Goal: Information Seeking & Learning: Learn about a topic

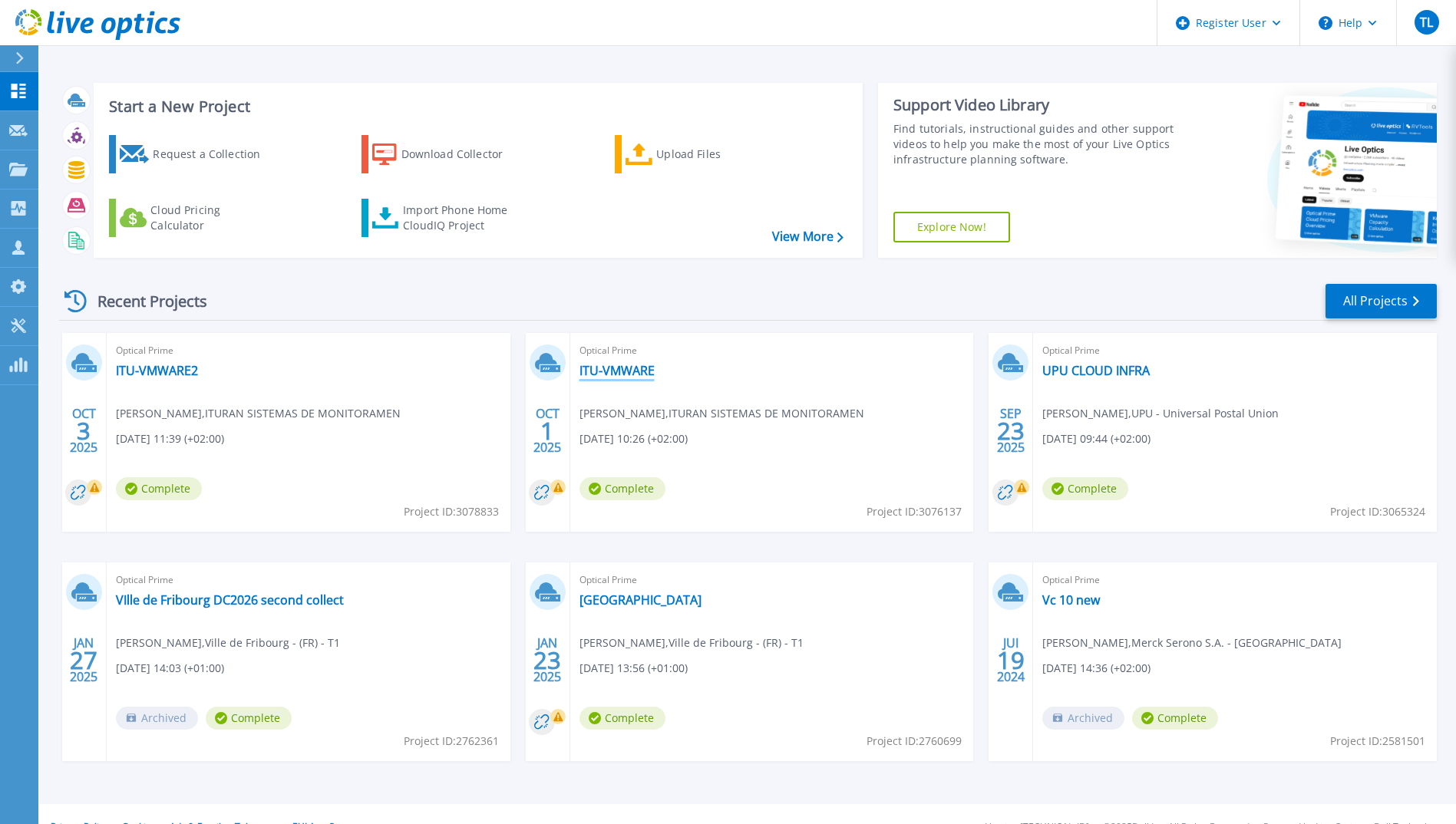
click at [620, 367] on link "ITU-VMWARE" at bounding box center [617, 371] width 75 height 16
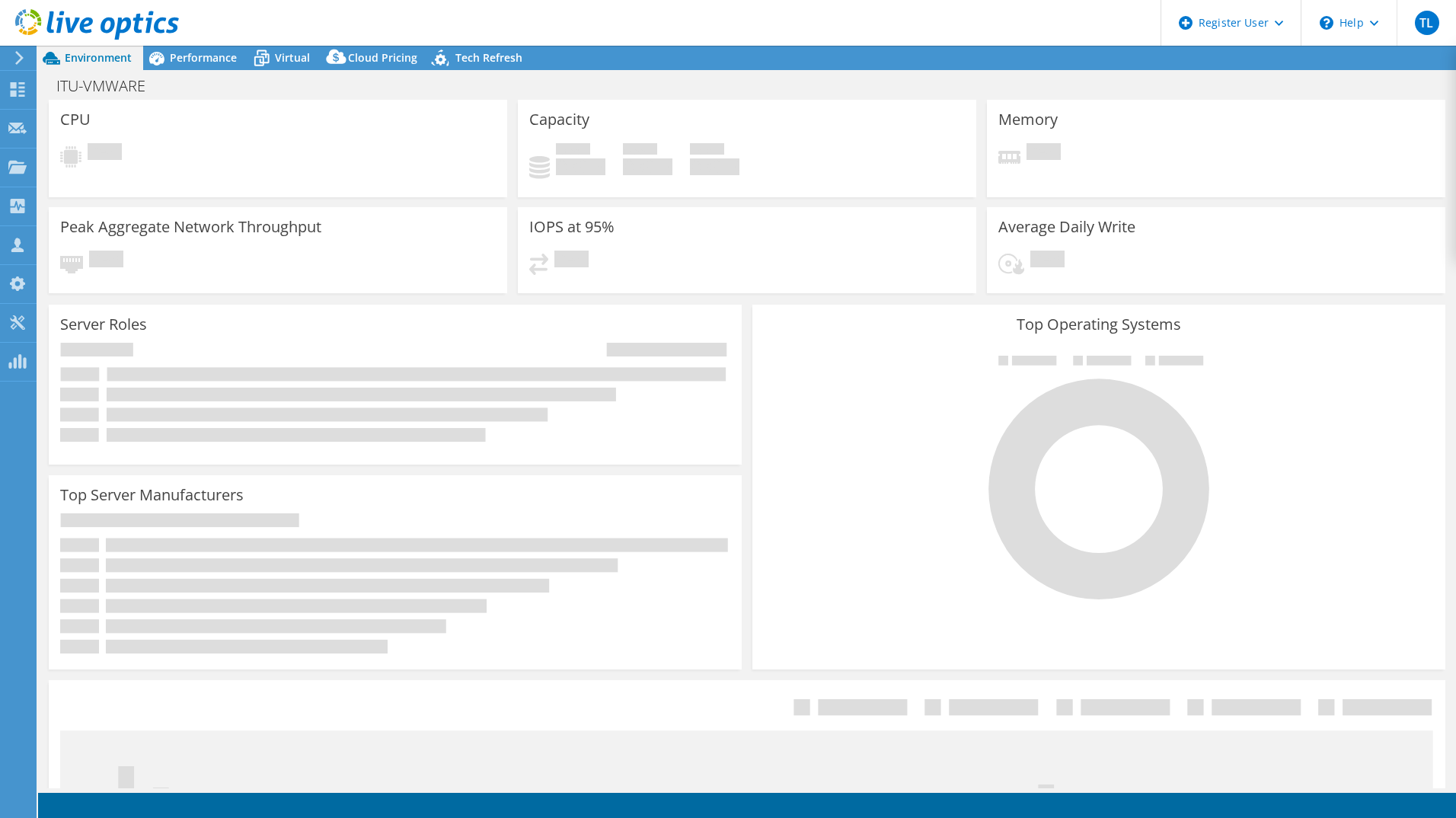
select select "USD"
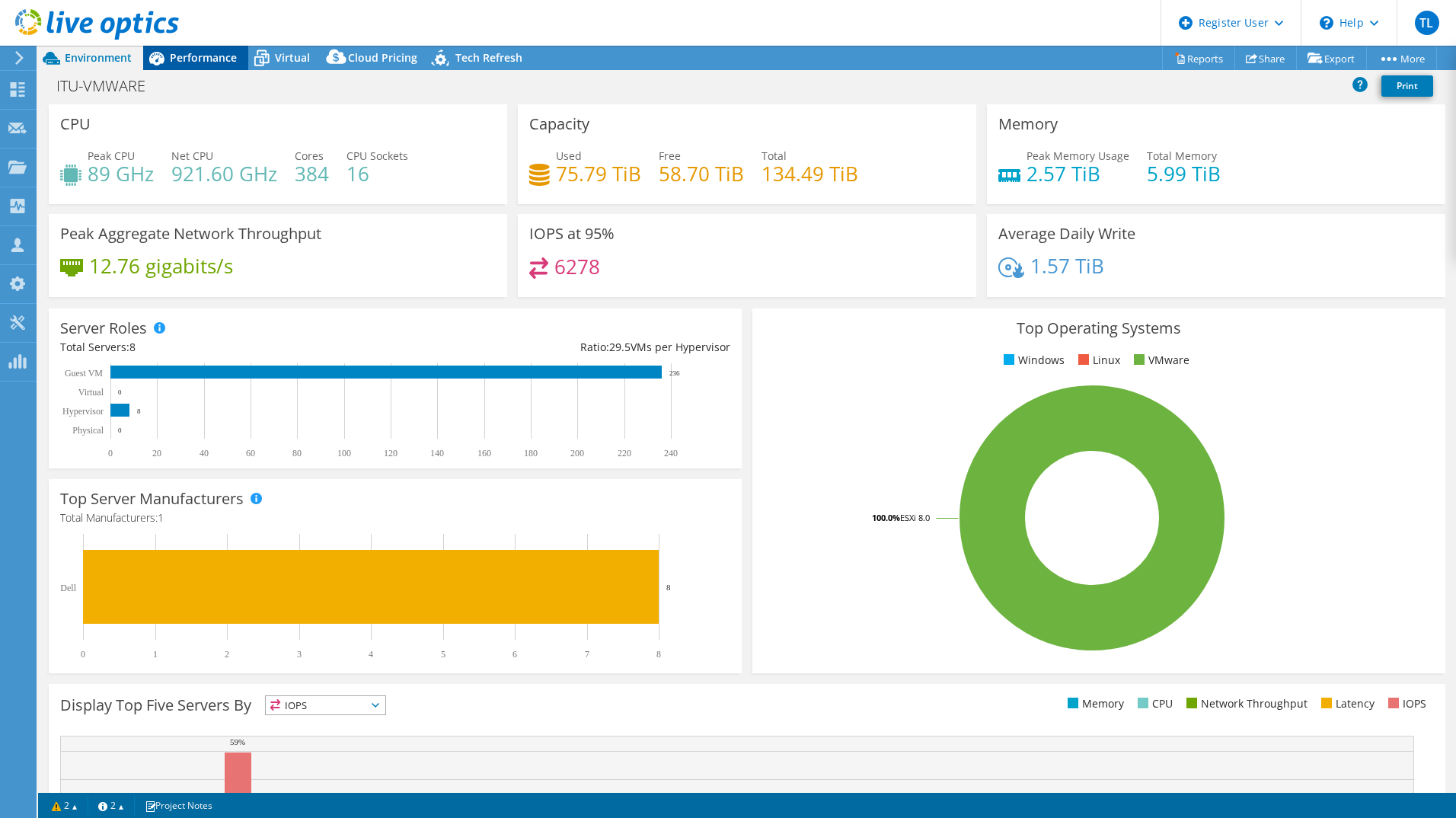
click at [188, 58] on span "Performance" at bounding box center [203, 57] width 67 height 15
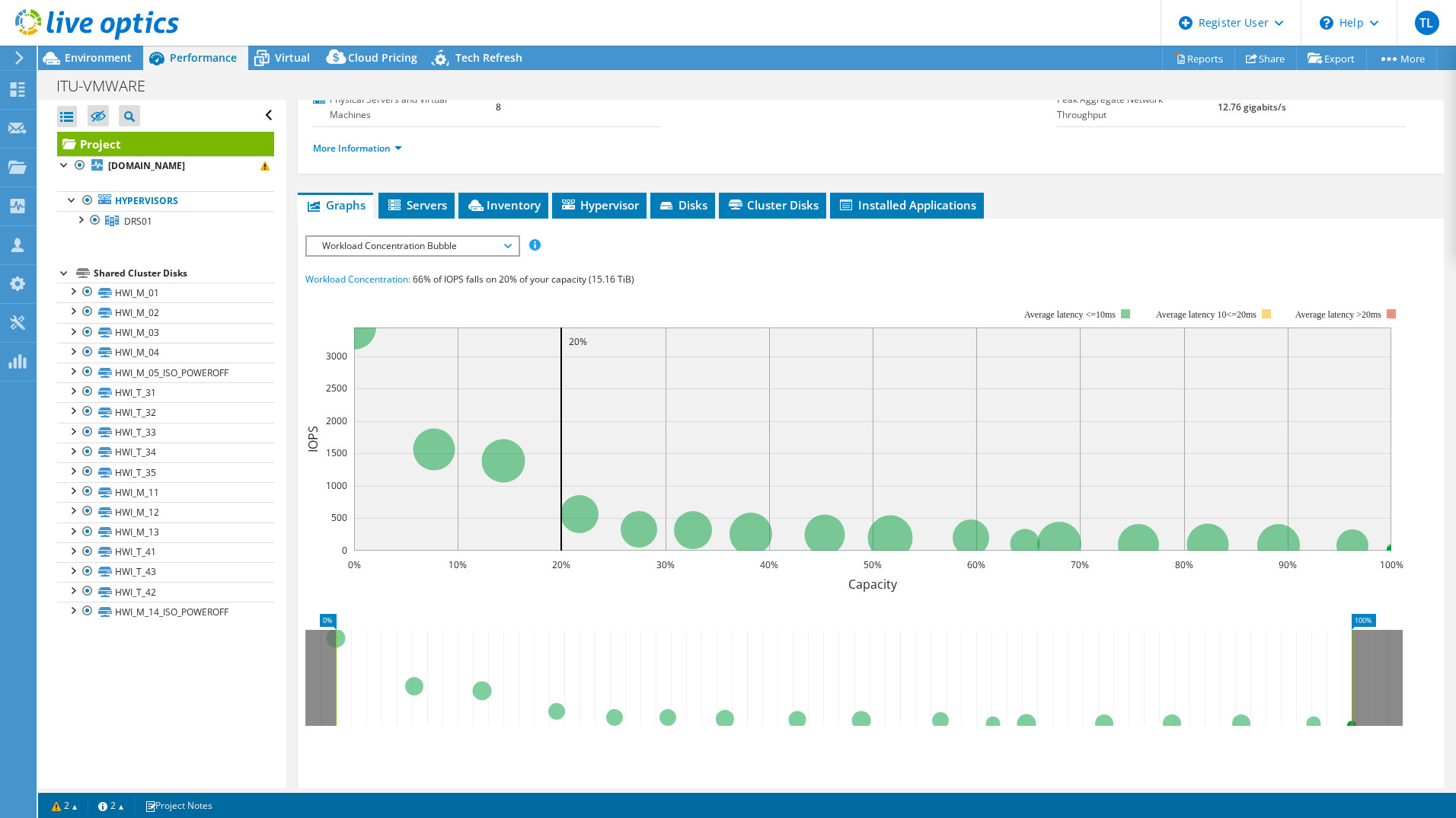
scroll to position [153, 0]
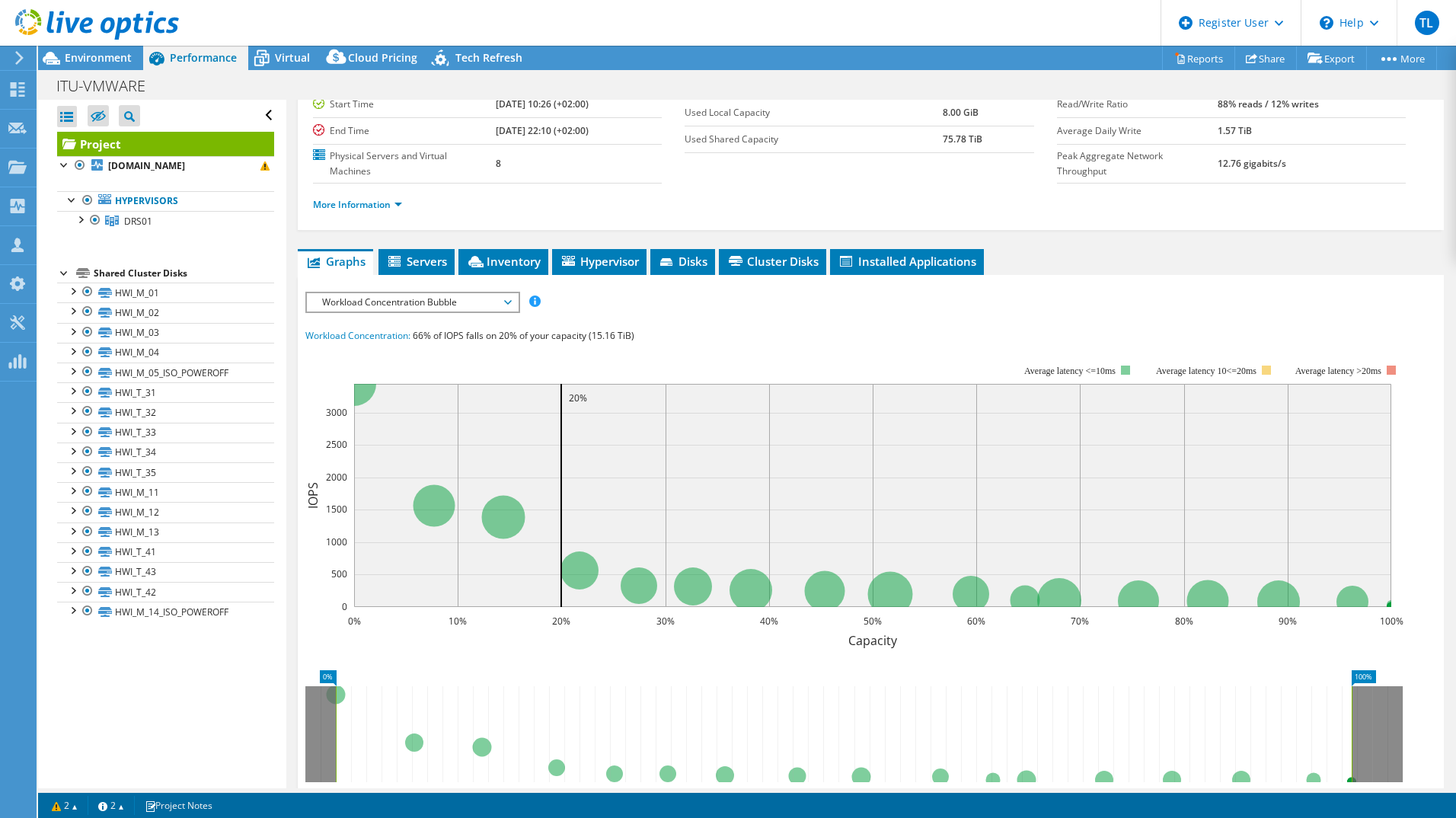
click at [442, 301] on span "Workload Concentration Bubble" at bounding box center [412, 302] width 196 height 18
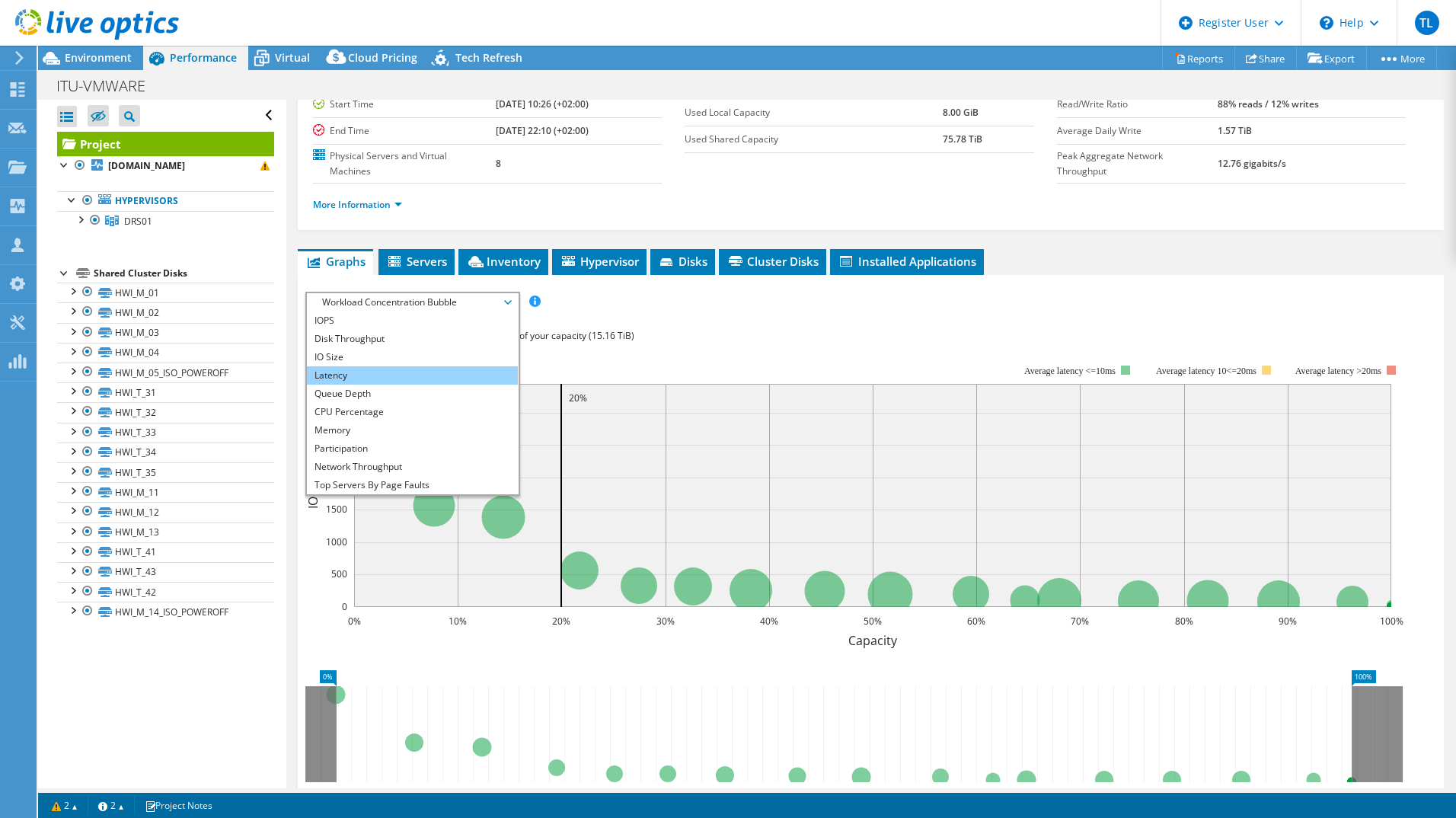
click at [365, 372] on li "Latency" at bounding box center [412, 375] width 211 height 18
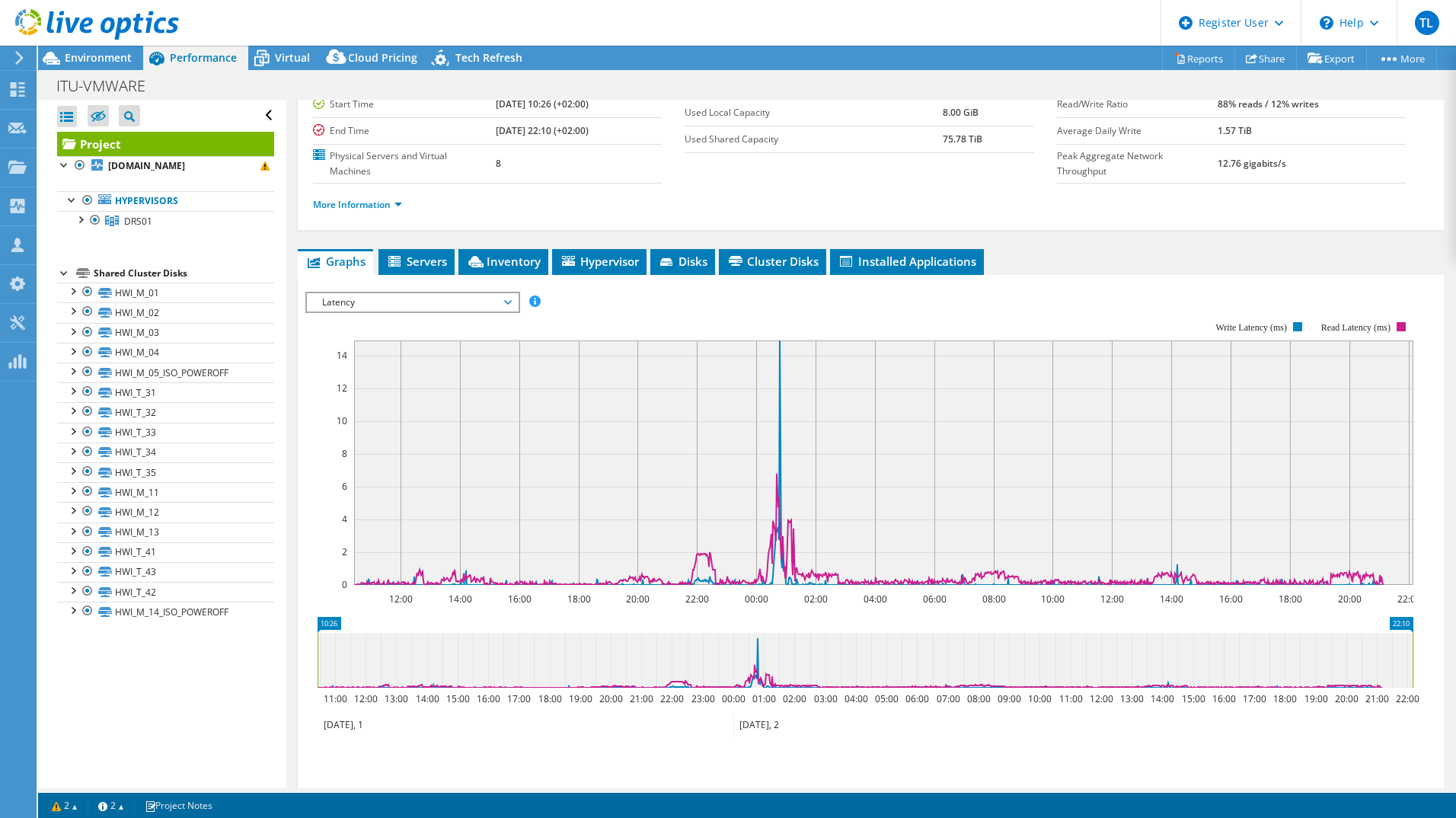
click at [509, 303] on span "Latency" at bounding box center [412, 302] width 196 height 18
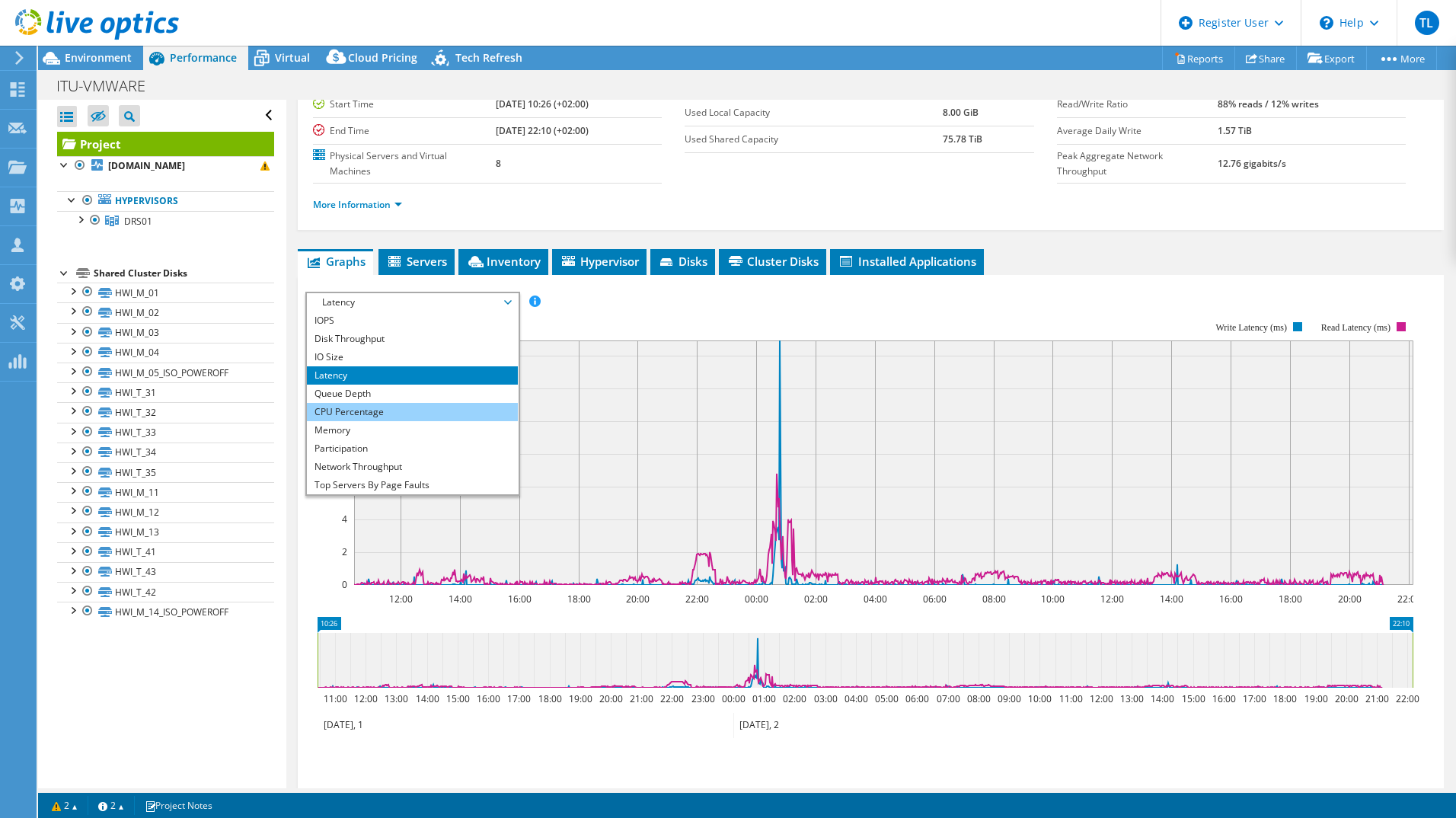
click at [414, 412] on li "CPU Percentage" at bounding box center [412, 412] width 211 height 18
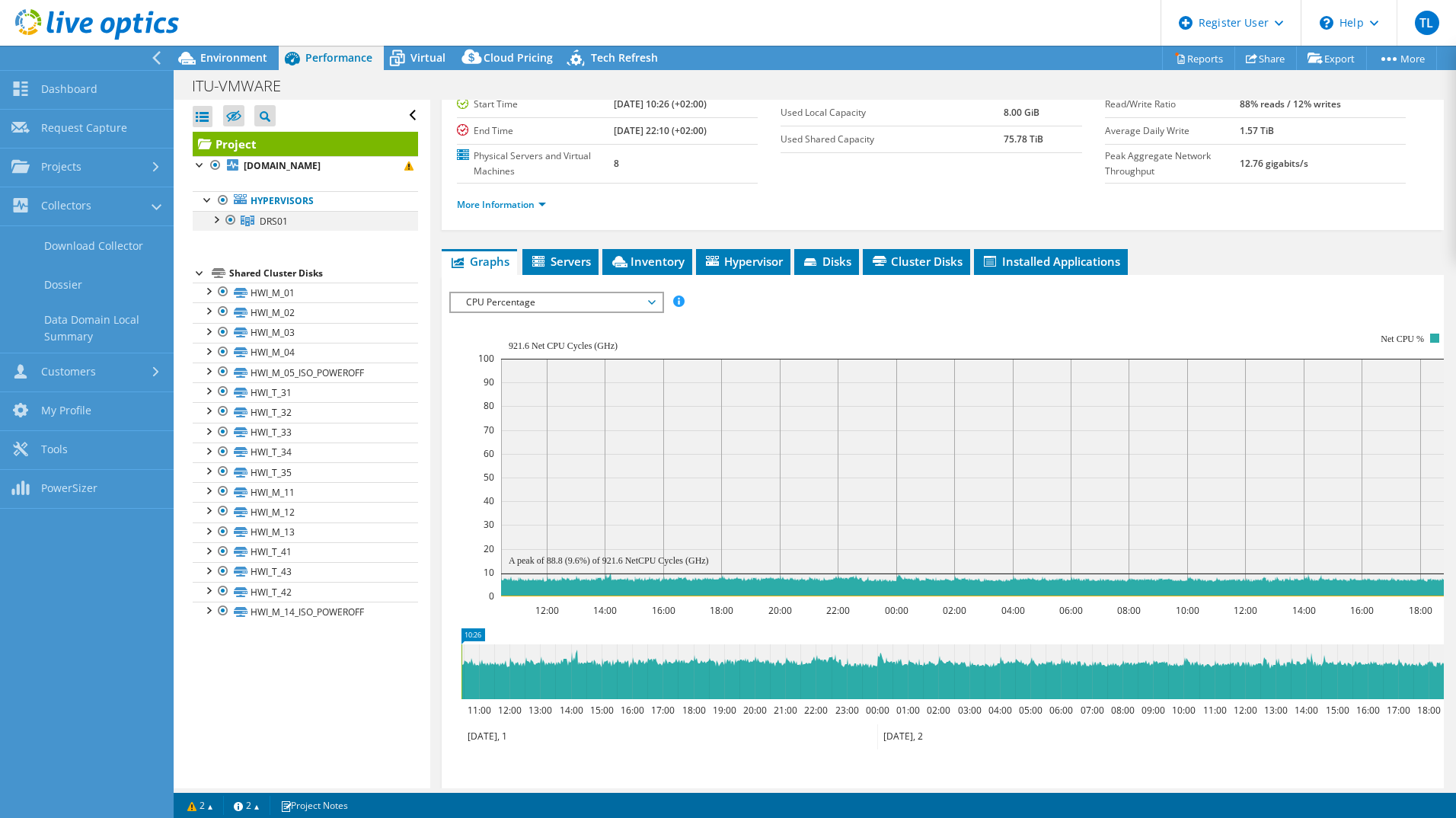
click at [219, 217] on div at bounding box center [215, 219] width 15 height 15
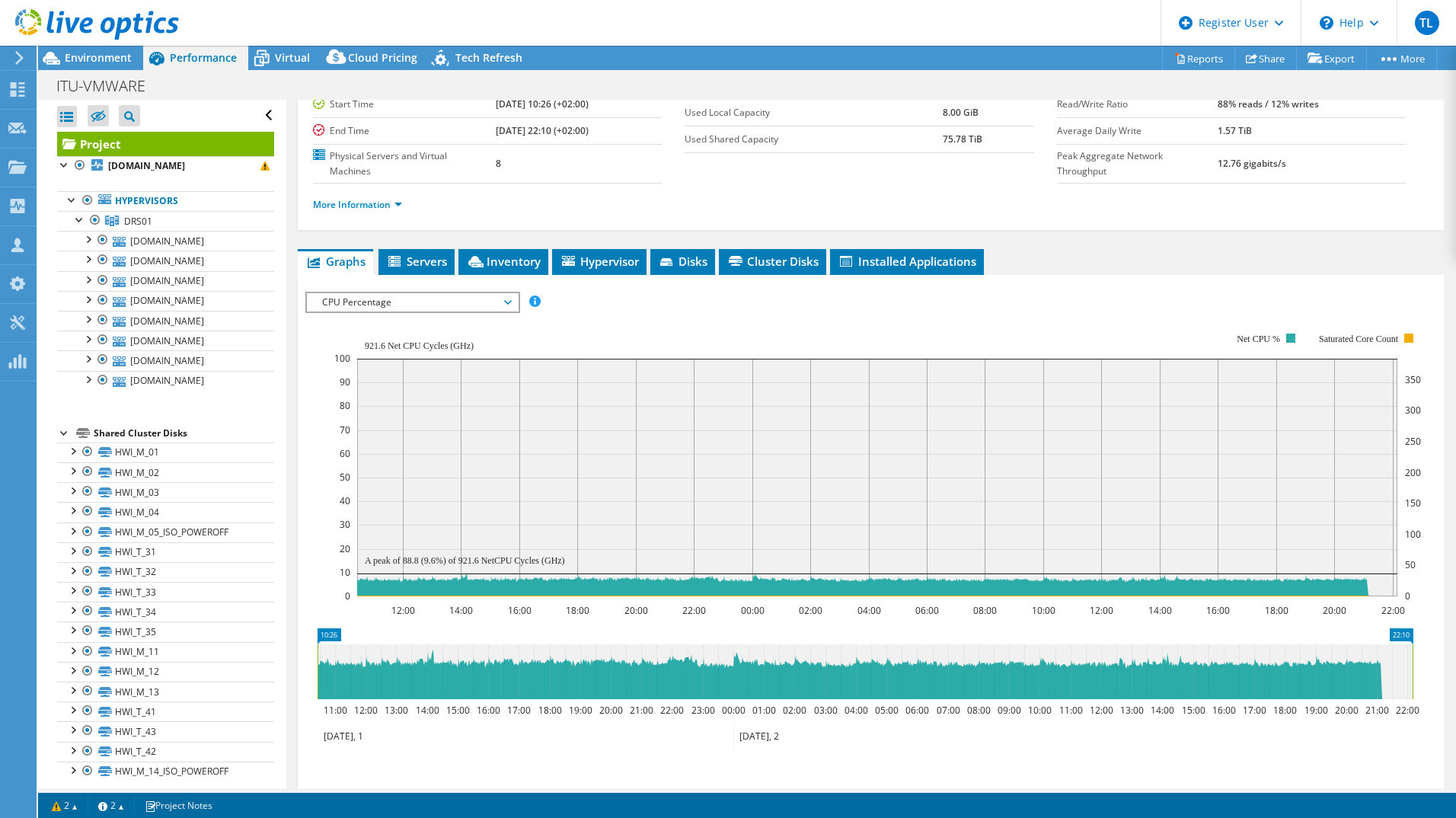
click at [507, 305] on span "CPU Percentage" at bounding box center [412, 302] width 196 height 18
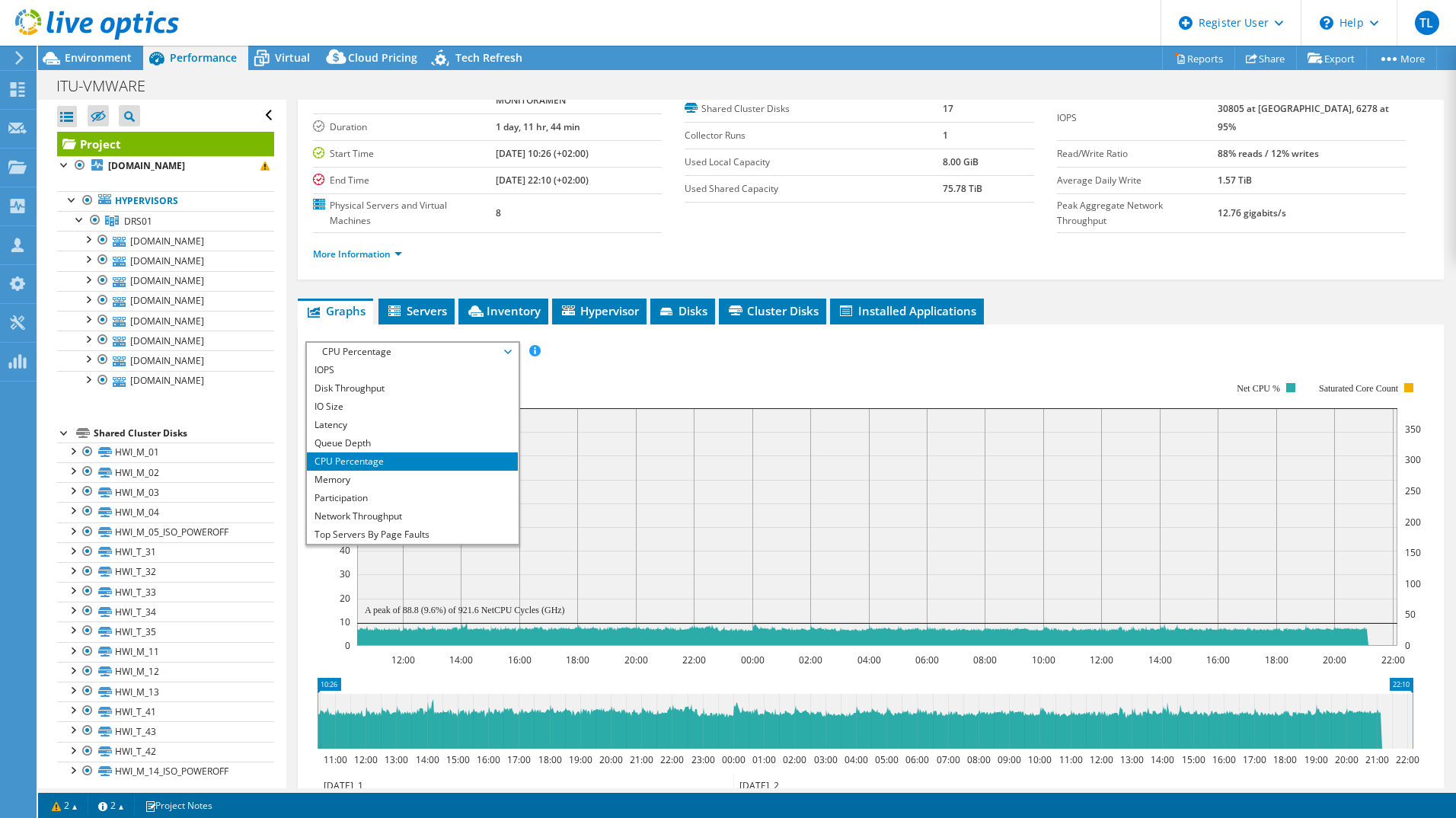
scroll to position [76, 0]
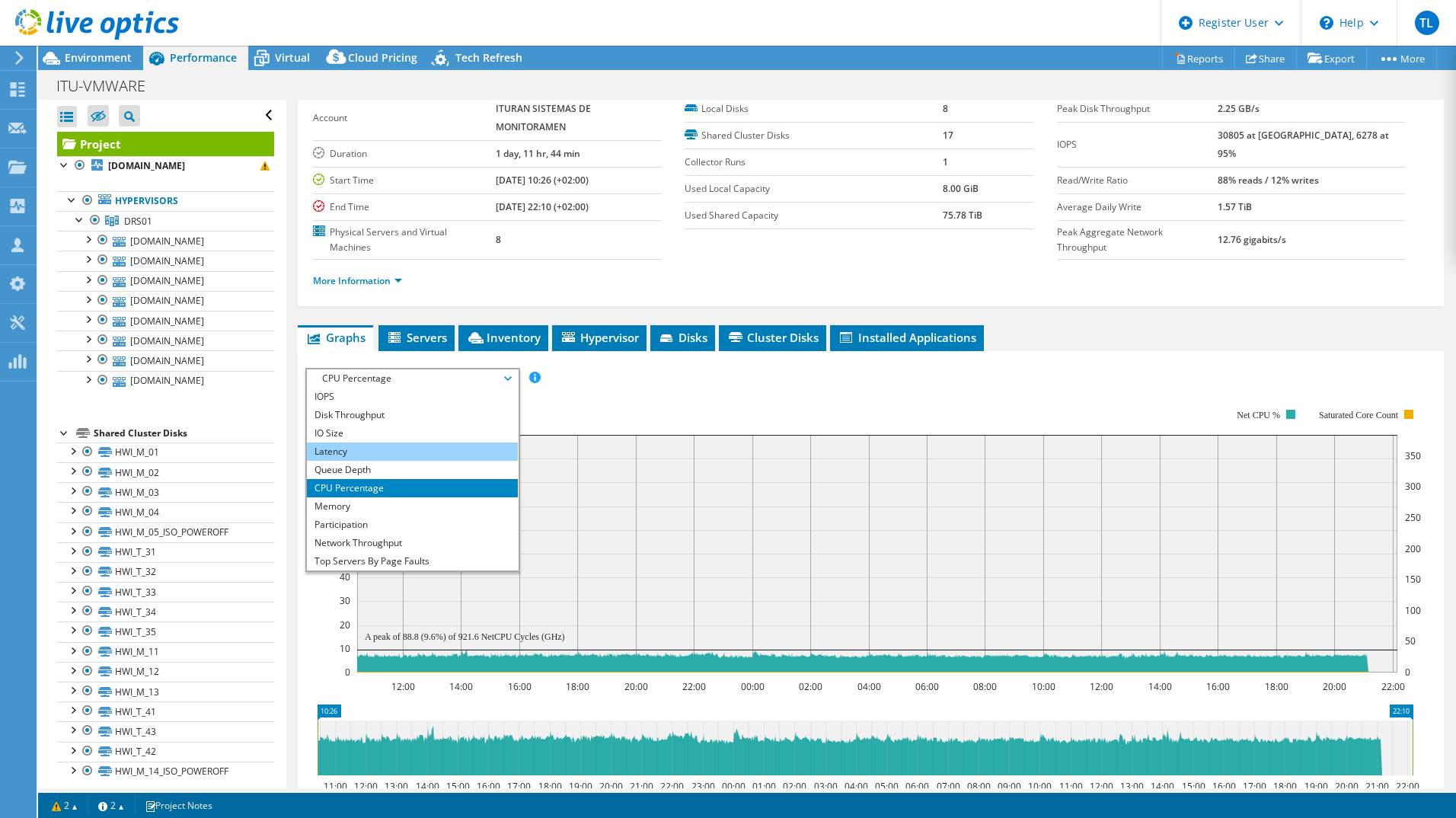
click at [349, 451] on li "Latency" at bounding box center [412, 451] width 211 height 18
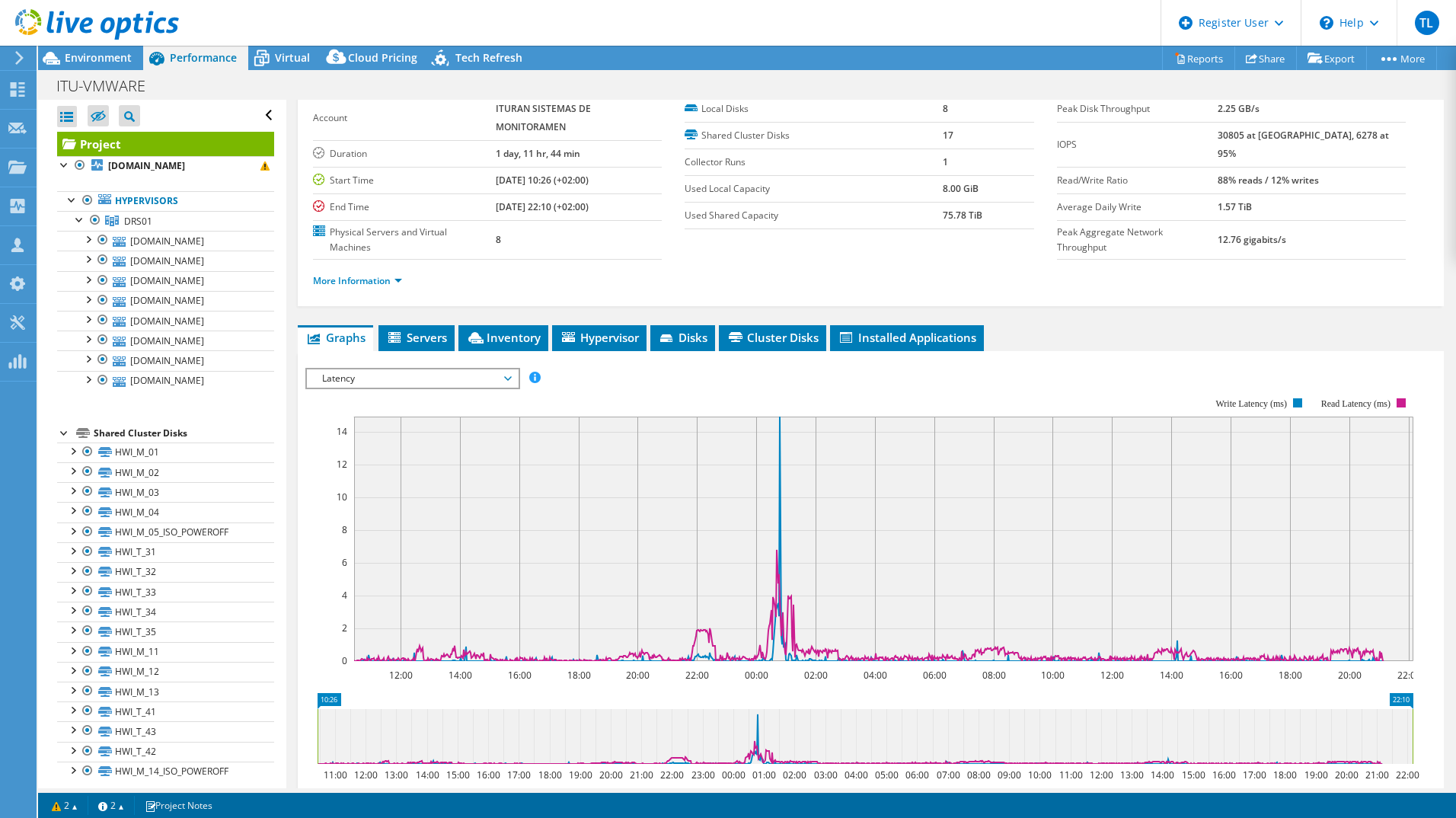
click at [508, 379] on span "Latency" at bounding box center [412, 378] width 196 height 18
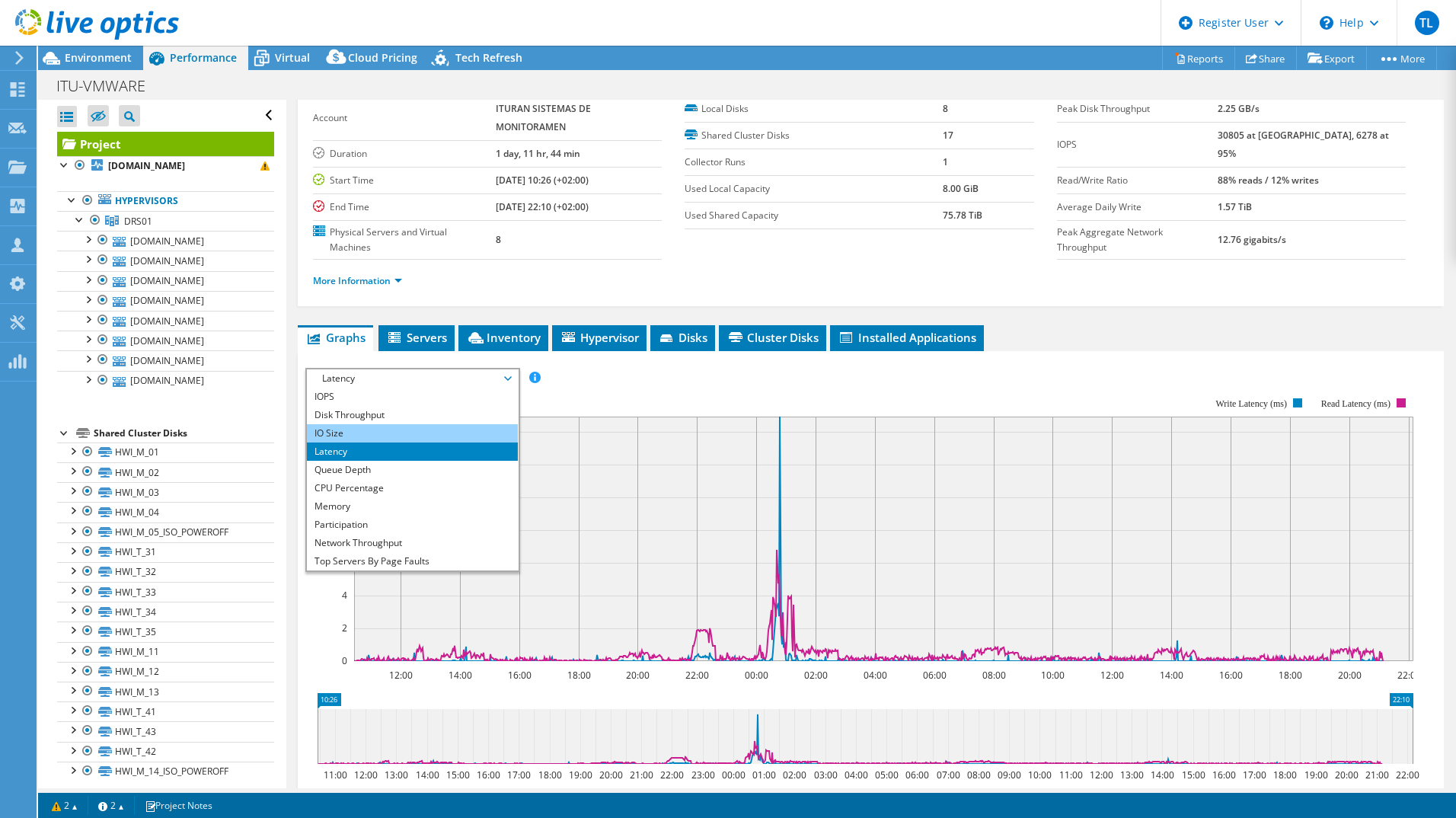
click at [355, 437] on li "IO Size" at bounding box center [412, 433] width 211 height 18
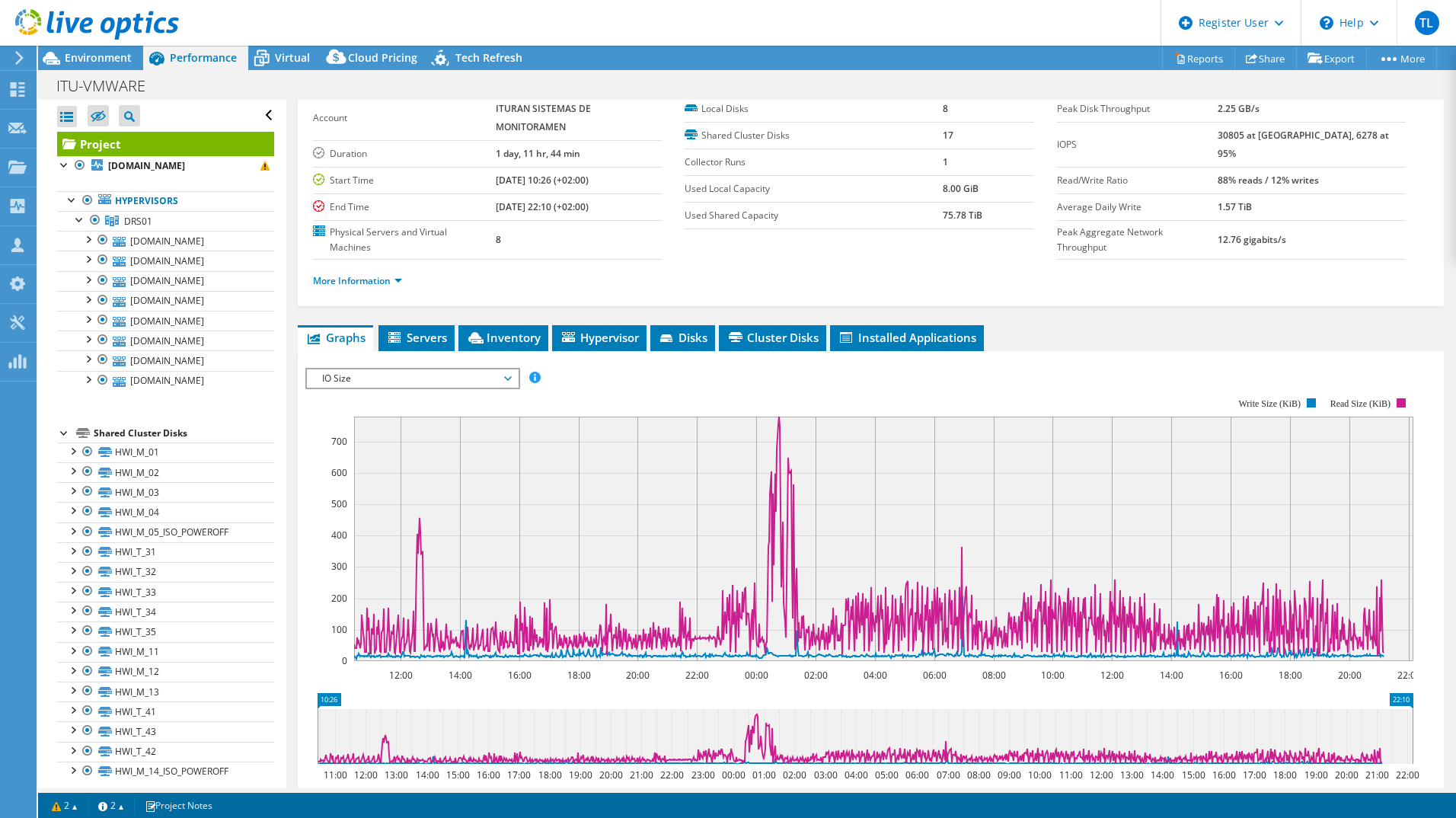
click at [418, 372] on span "IO Size" at bounding box center [412, 378] width 196 height 18
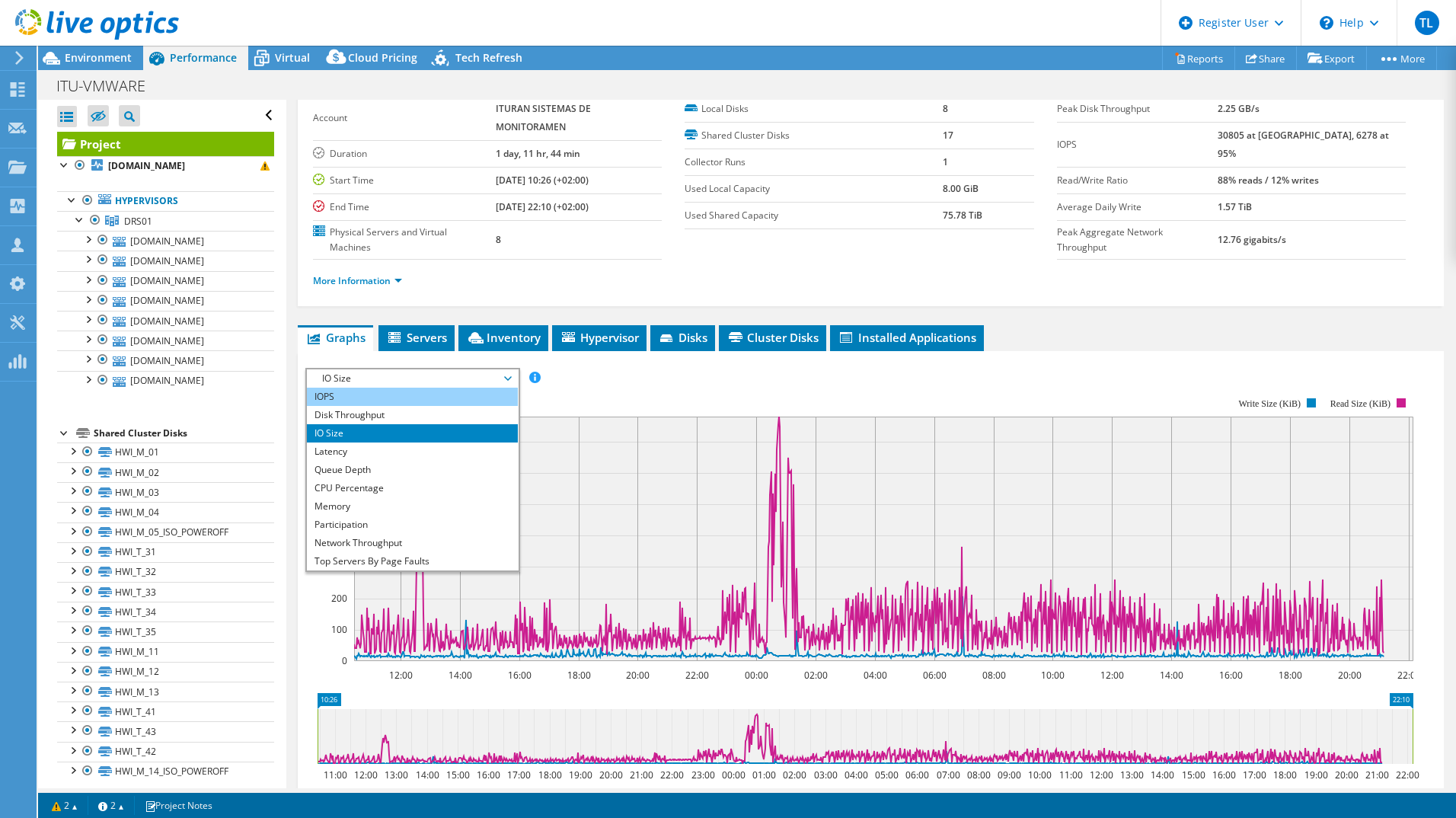
click at [337, 398] on li "IOPS" at bounding box center [412, 396] width 211 height 18
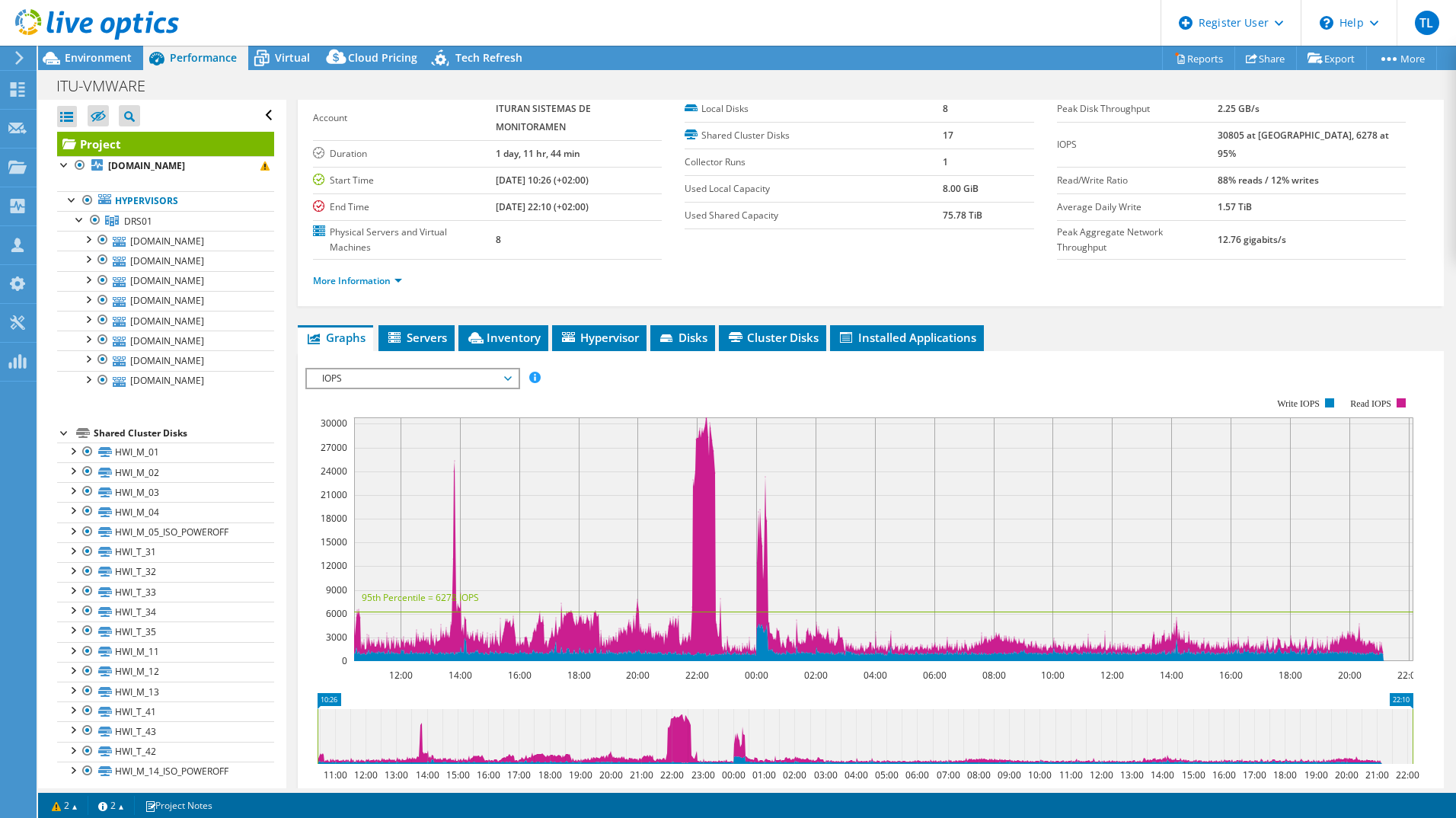
click at [449, 370] on span "IOPS" at bounding box center [412, 378] width 196 height 18
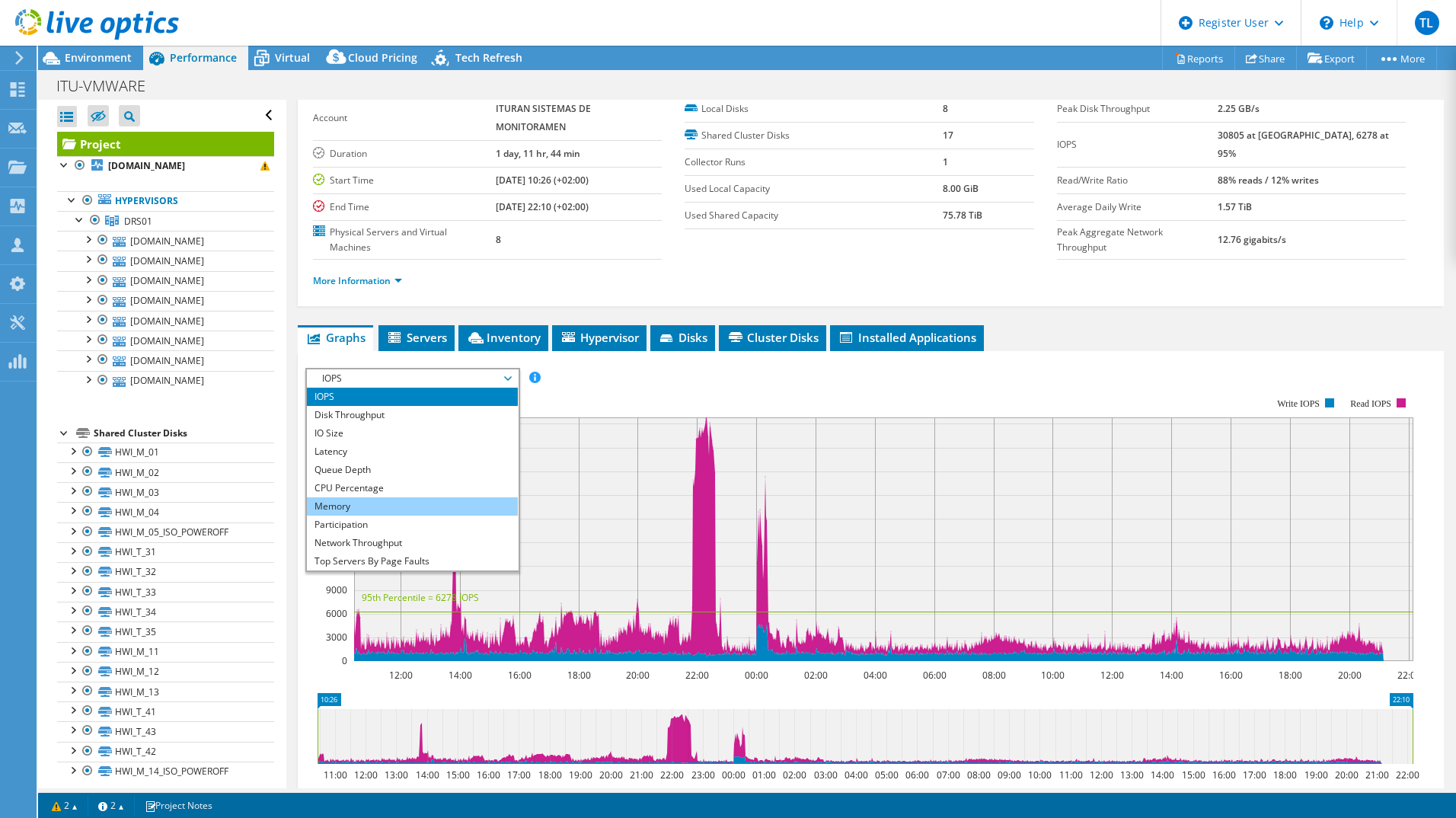
click at [433, 502] on li "Memory" at bounding box center [412, 506] width 211 height 18
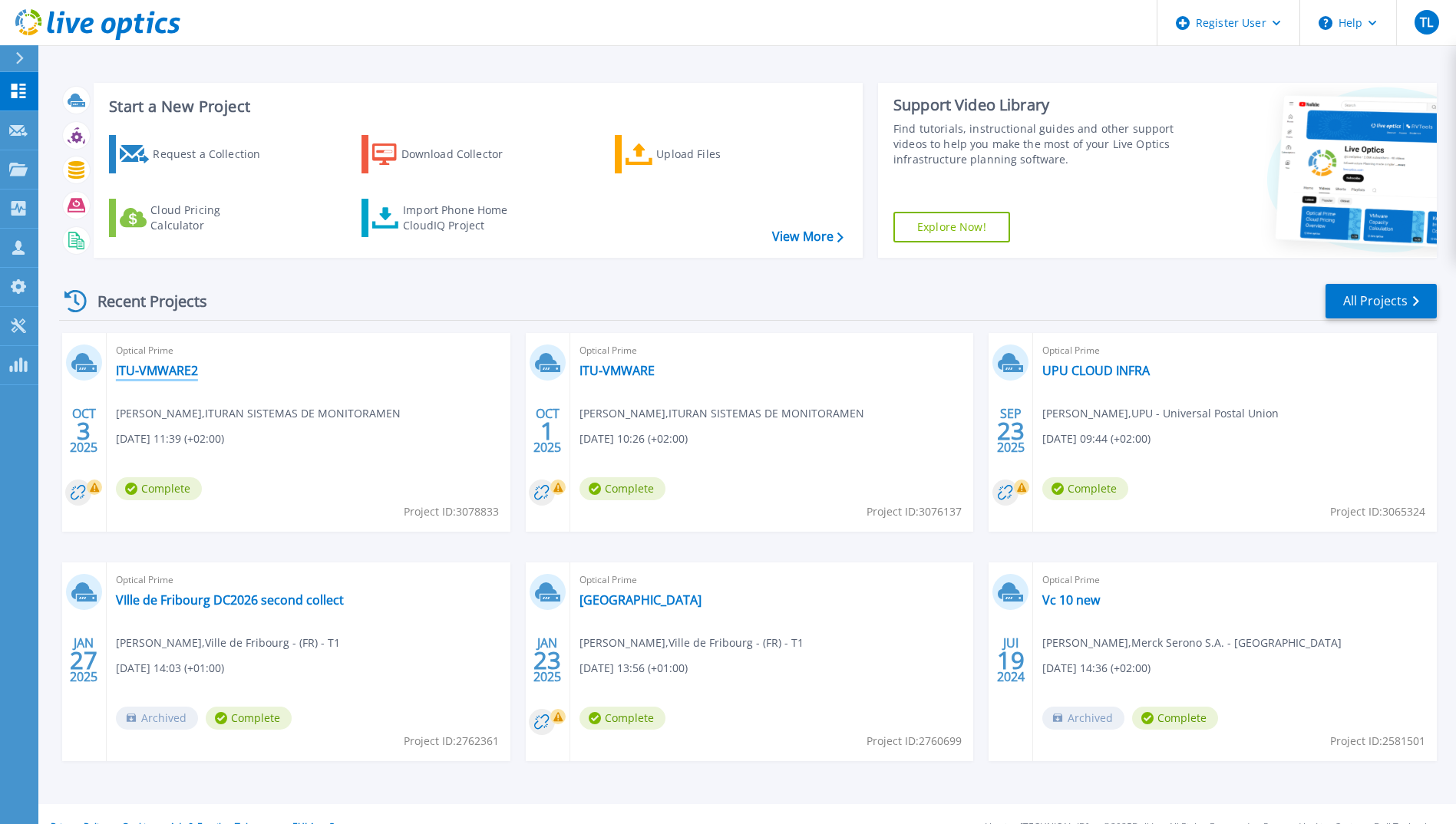
click at [175, 372] on link "ITU-VMWARE2" at bounding box center [156, 371] width 82 height 16
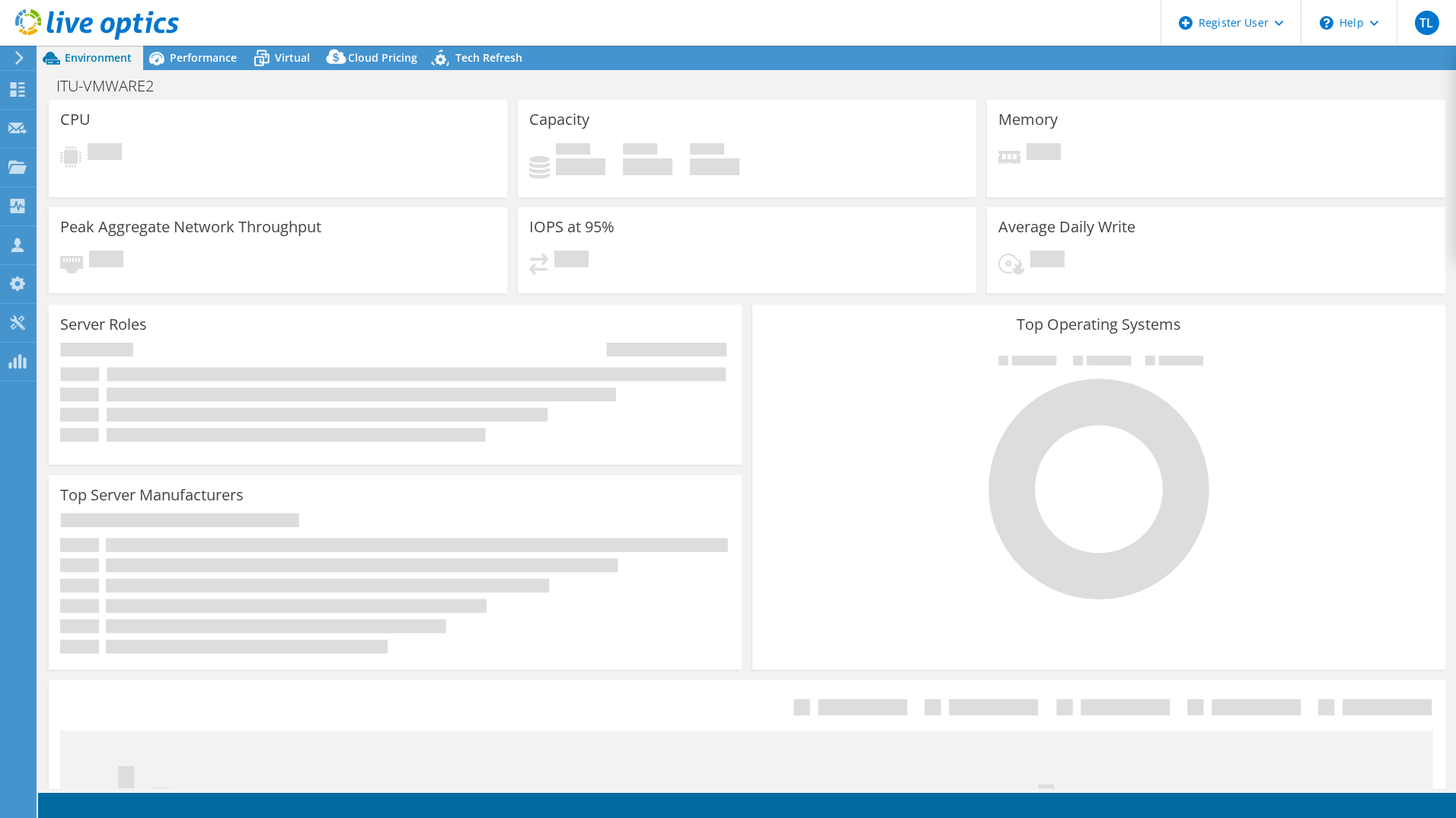
select select "USD"
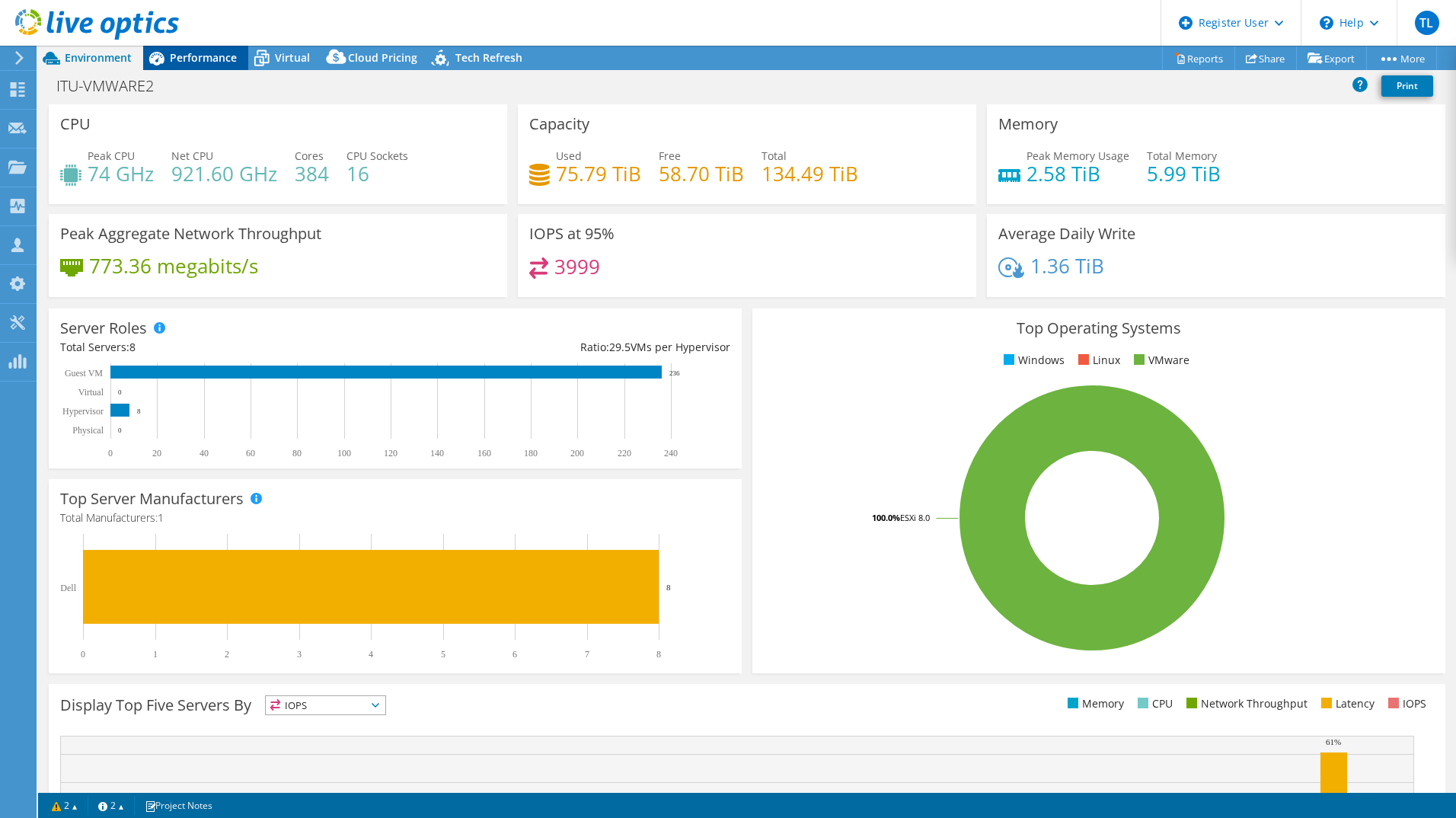
click at [231, 58] on span "Performance" at bounding box center [203, 57] width 67 height 15
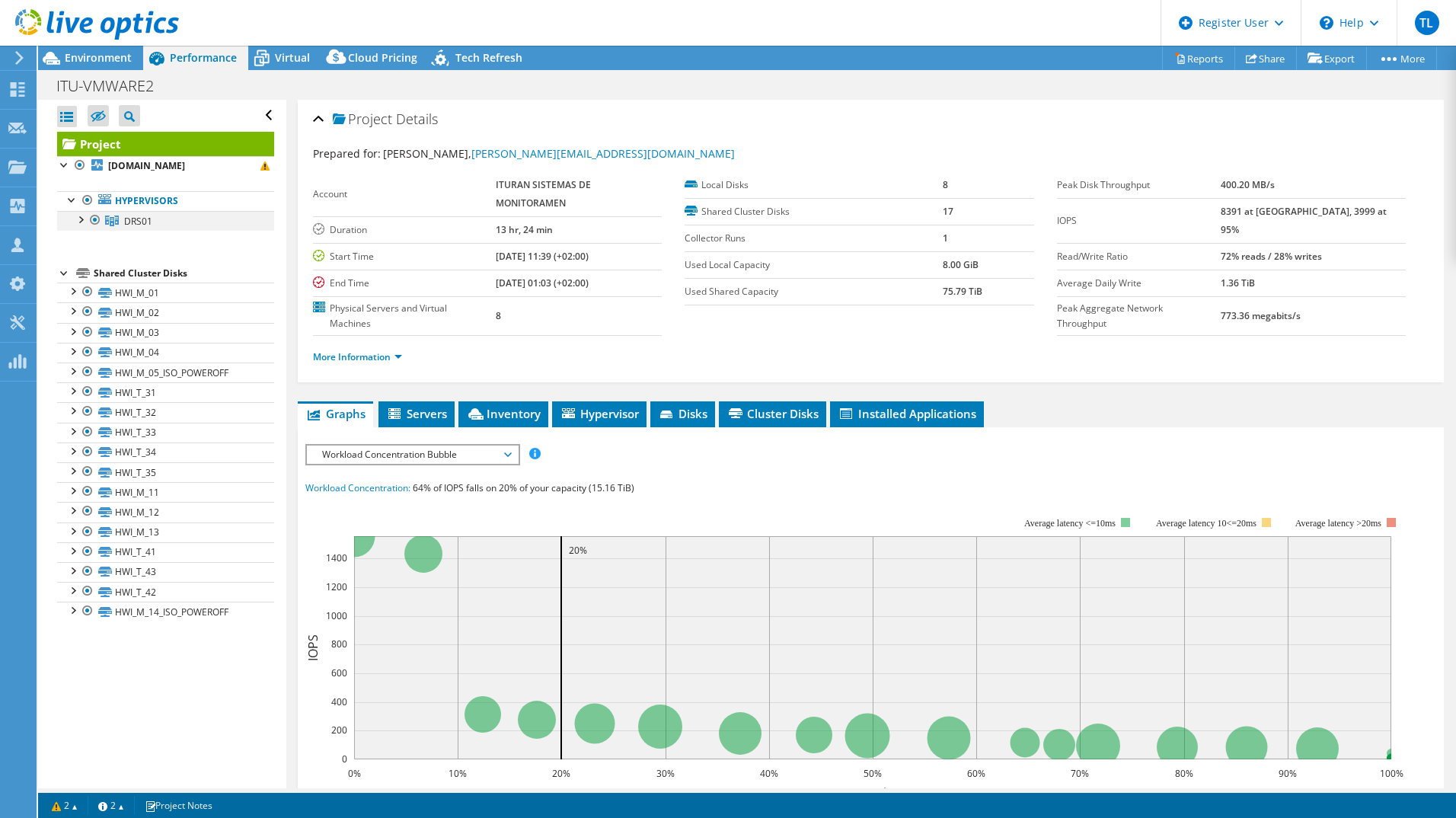
click at [81, 218] on div at bounding box center [80, 219] width 15 height 15
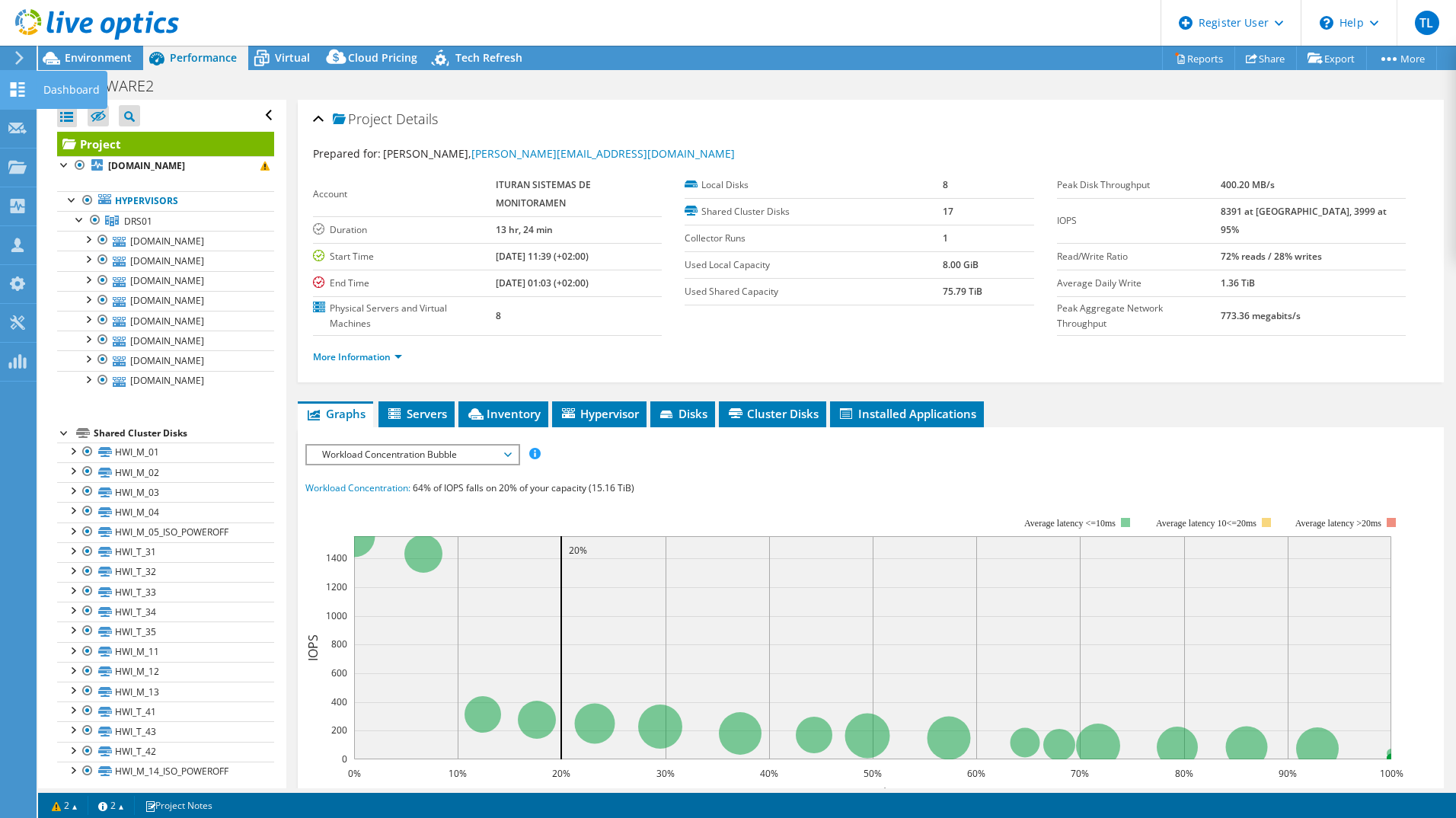
click at [17, 94] on icon at bounding box center [17, 89] width 18 height 15
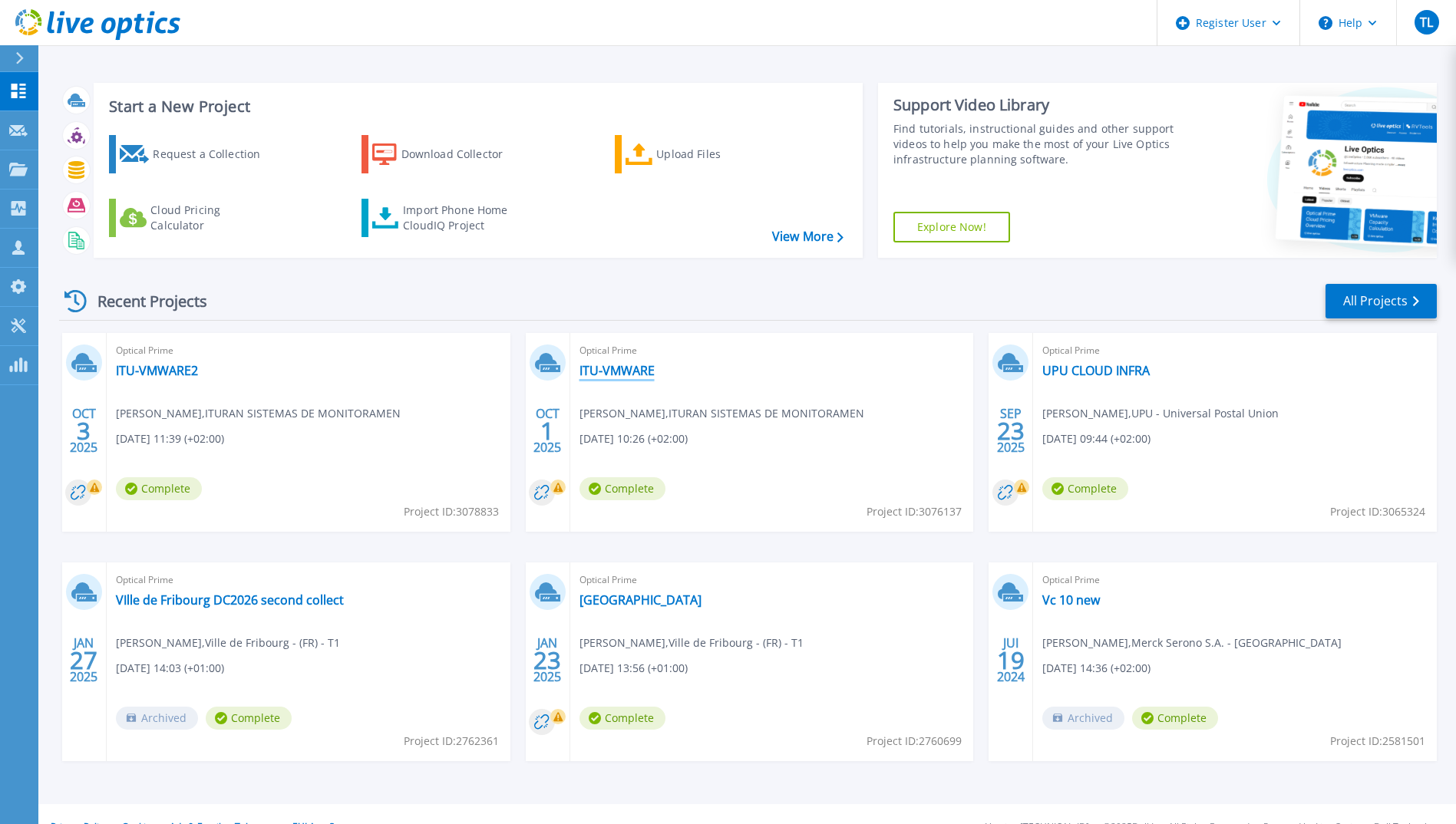
click at [605, 373] on link "ITU-VMWARE" at bounding box center [617, 371] width 75 height 16
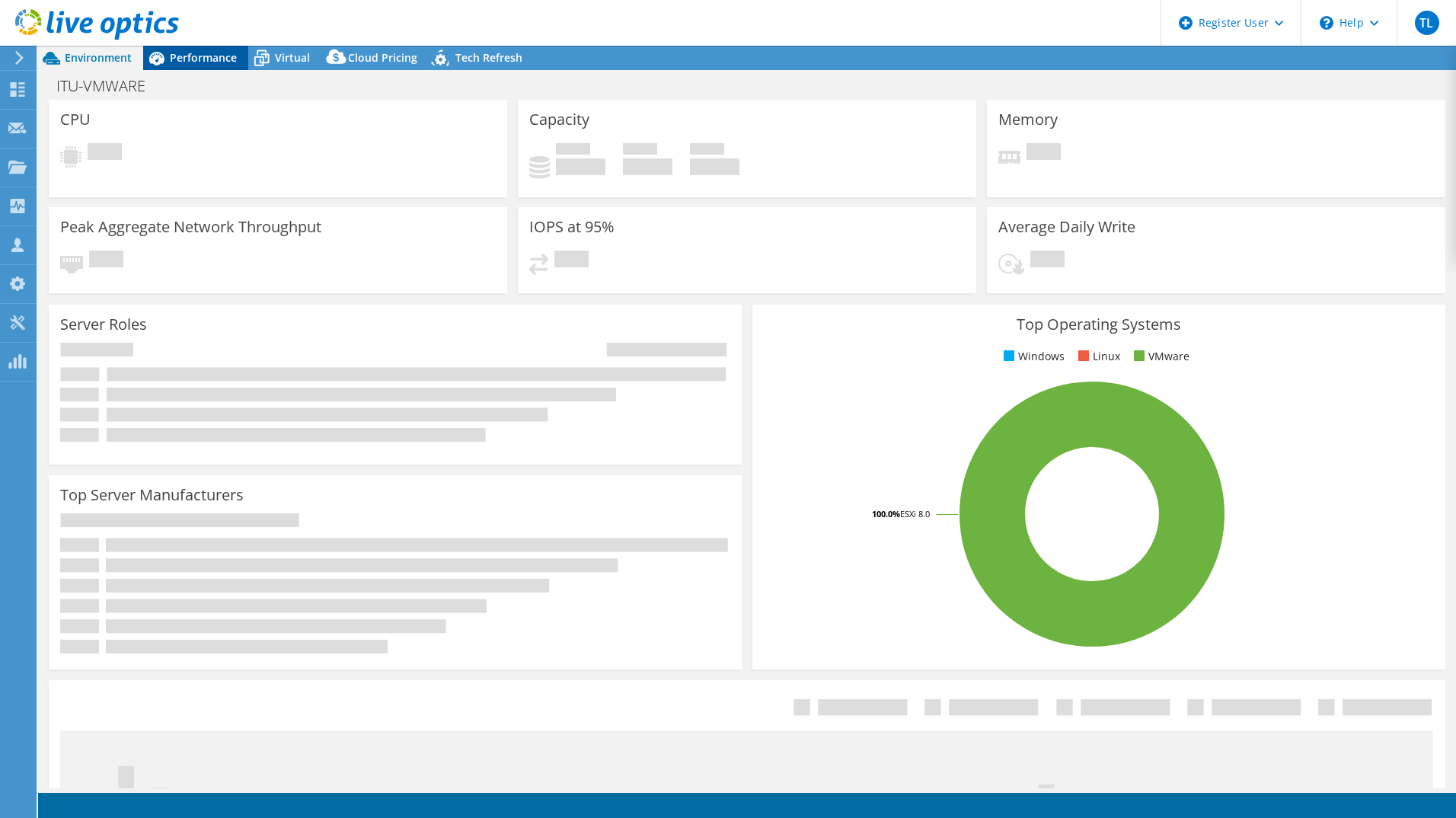
click at [183, 57] on span "Performance" at bounding box center [203, 57] width 67 height 15
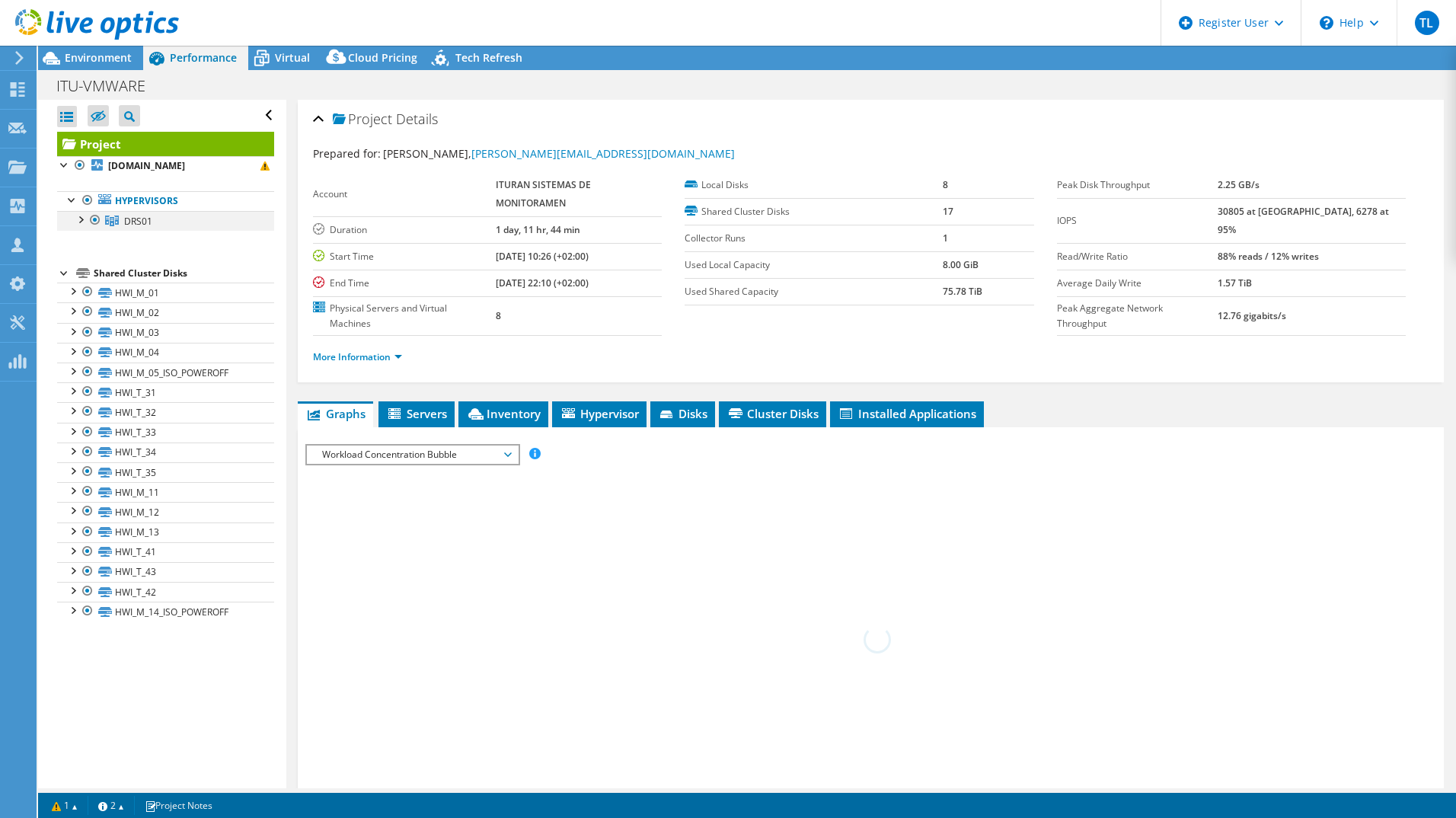
click at [87, 214] on div at bounding box center [95, 220] width 15 height 18
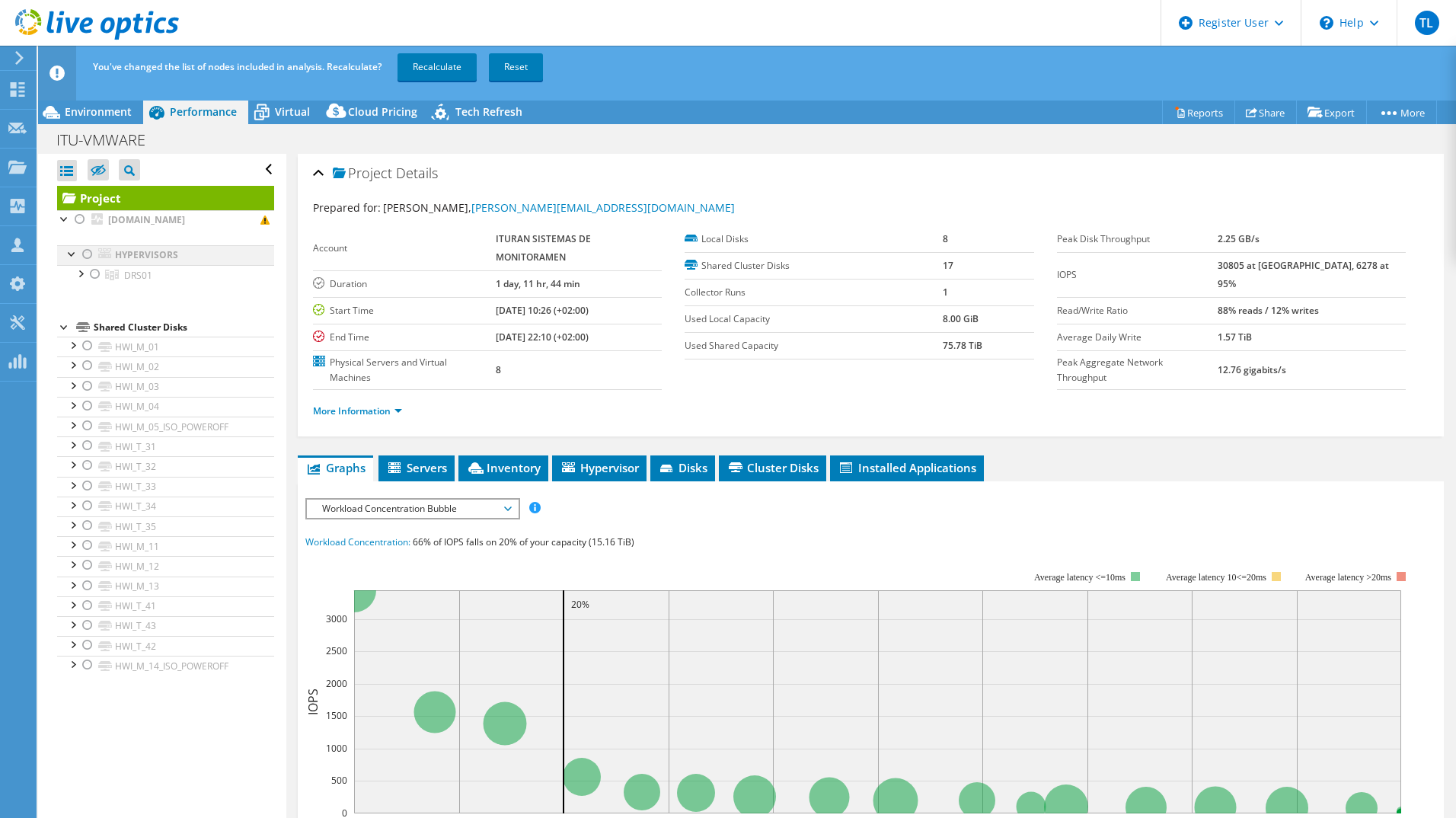
click at [87, 249] on div at bounding box center [87, 254] width 15 height 18
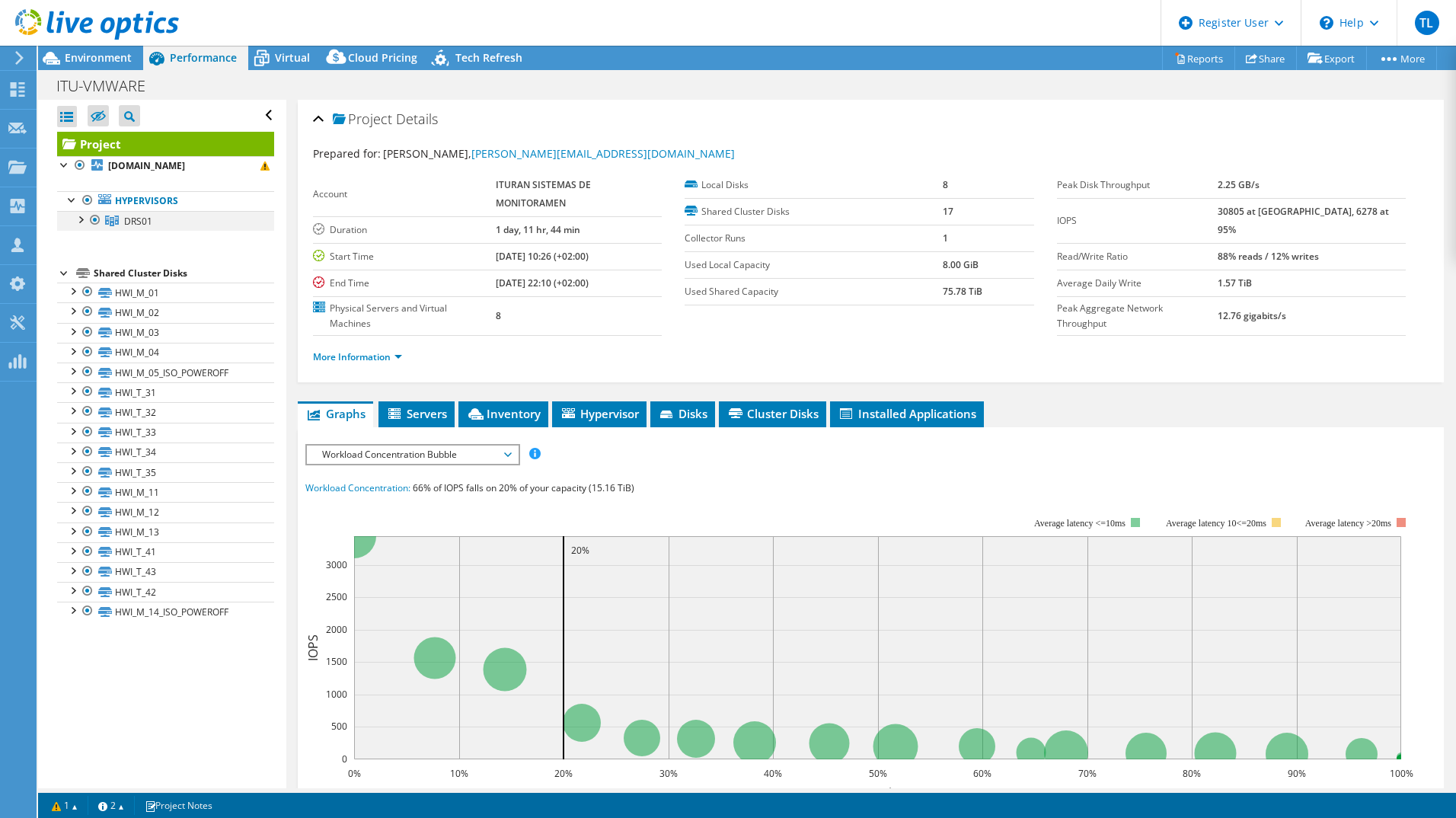
click at [80, 221] on div at bounding box center [80, 219] width 15 height 15
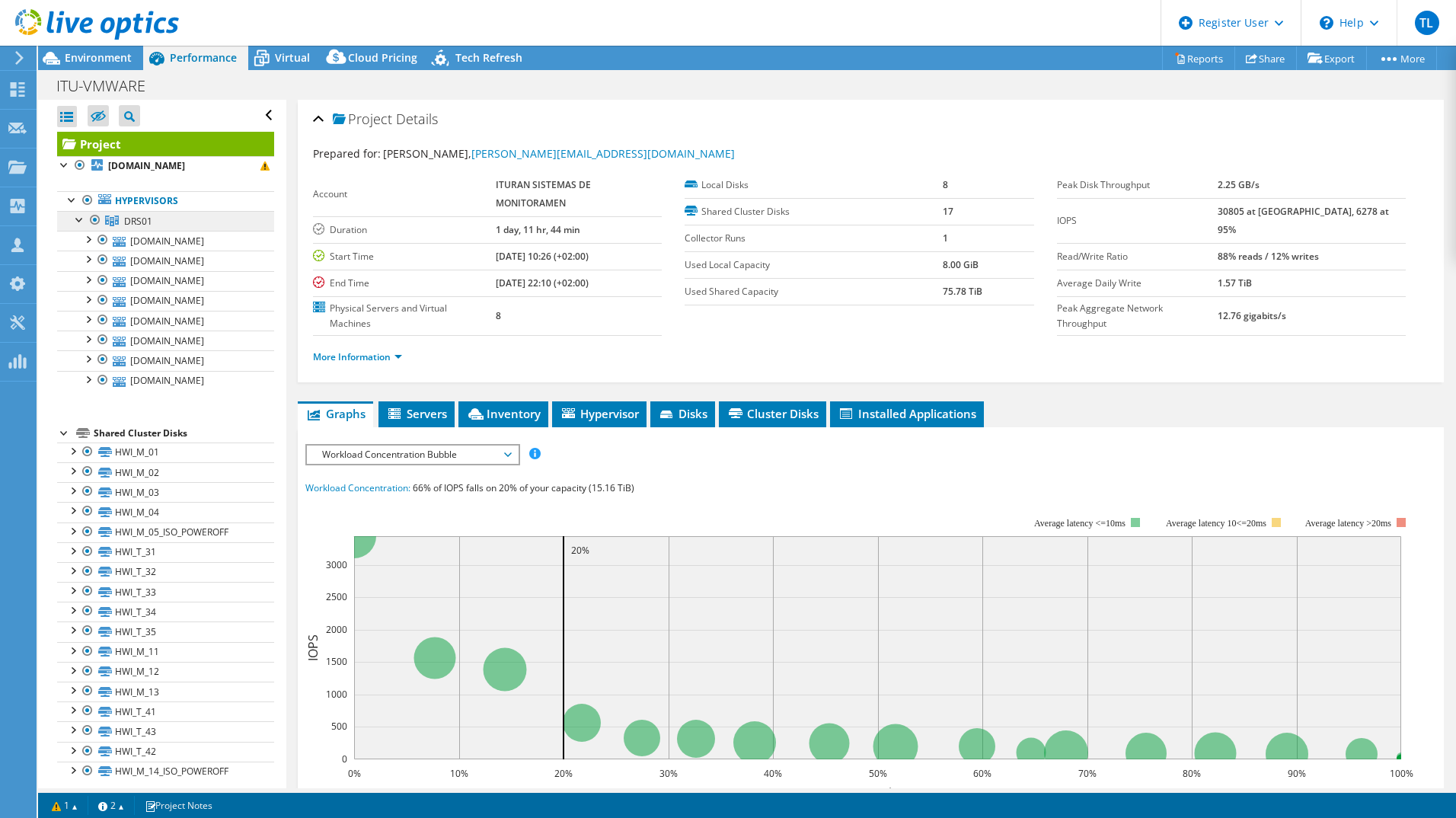
click at [159, 220] on link "DRS01" at bounding box center [165, 220] width 217 height 20
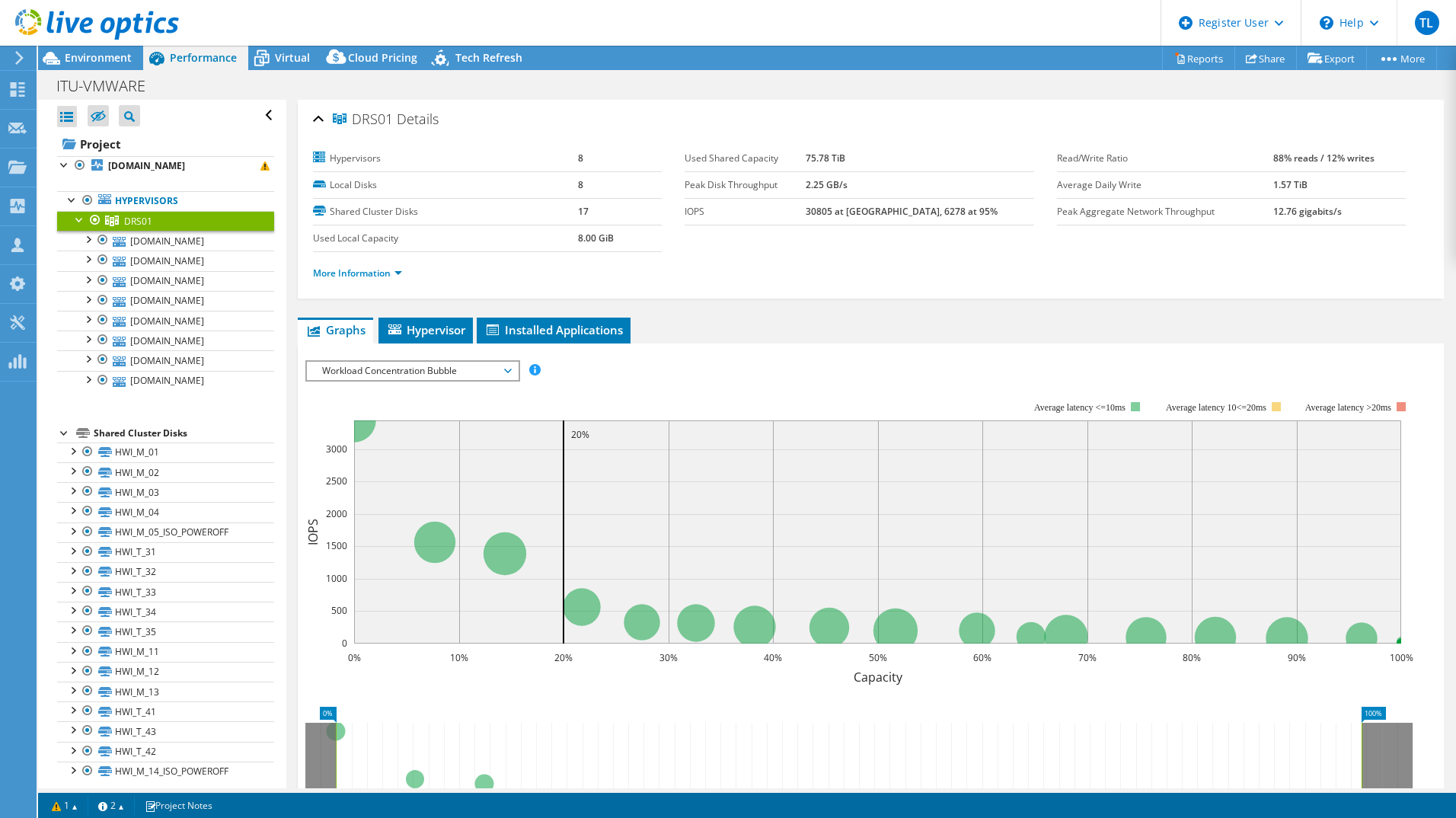
click at [481, 374] on span "Workload Concentration Bubble" at bounding box center [412, 370] width 196 height 18
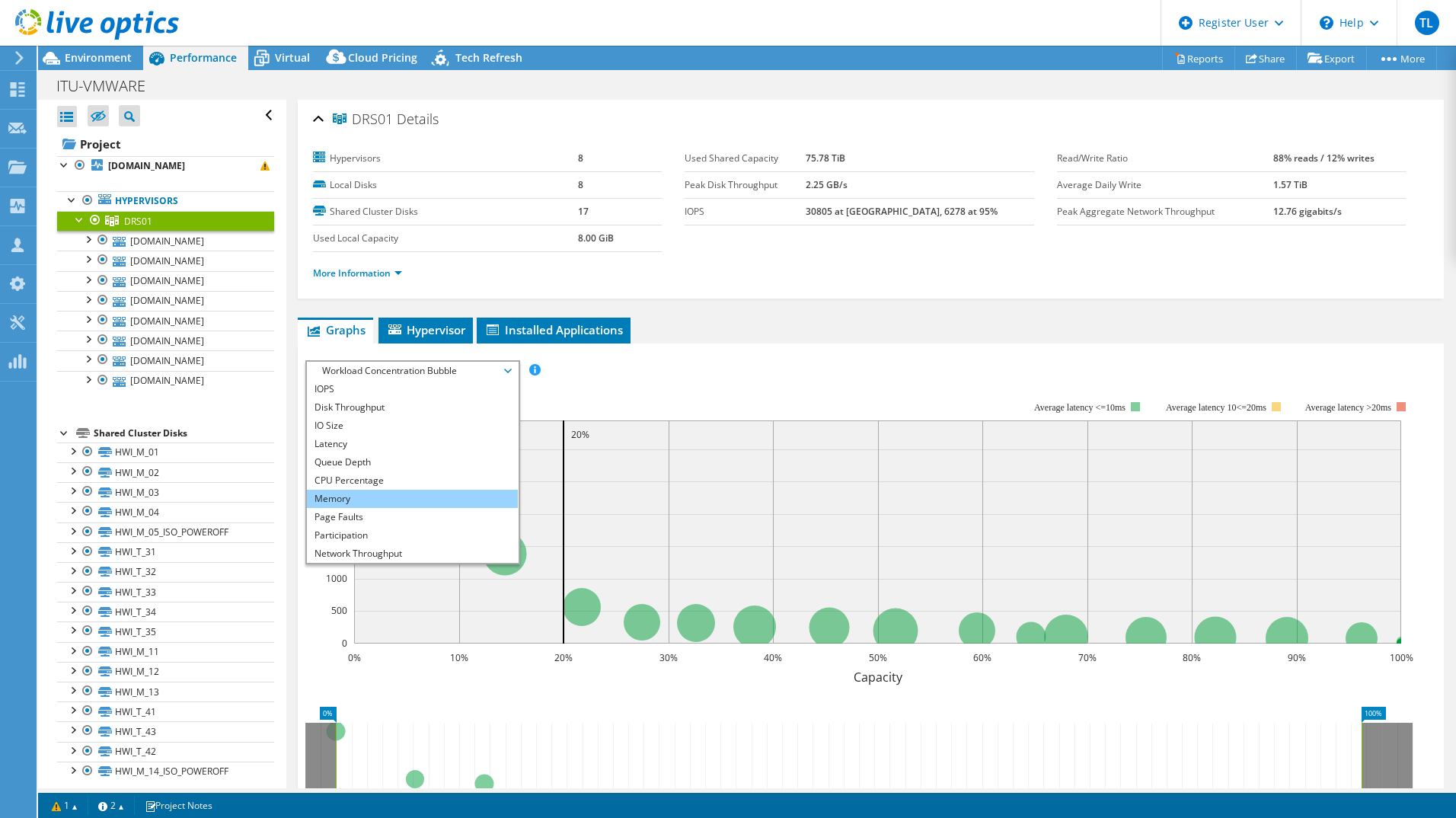
click at [386, 491] on li "Memory" at bounding box center [412, 498] width 211 height 18
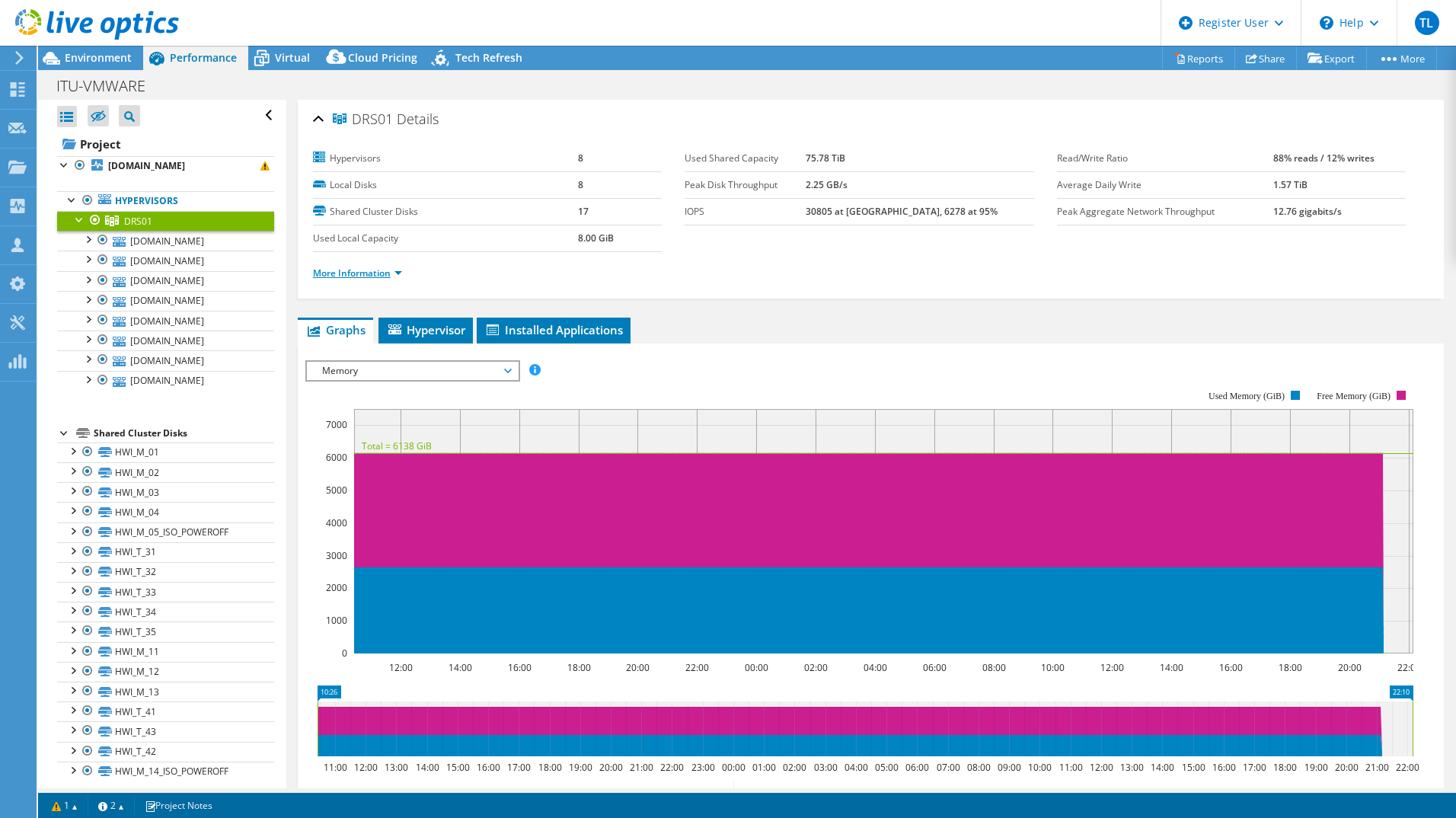
click at [353, 274] on link "More Information" at bounding box center [358, 273] width 89 height 13
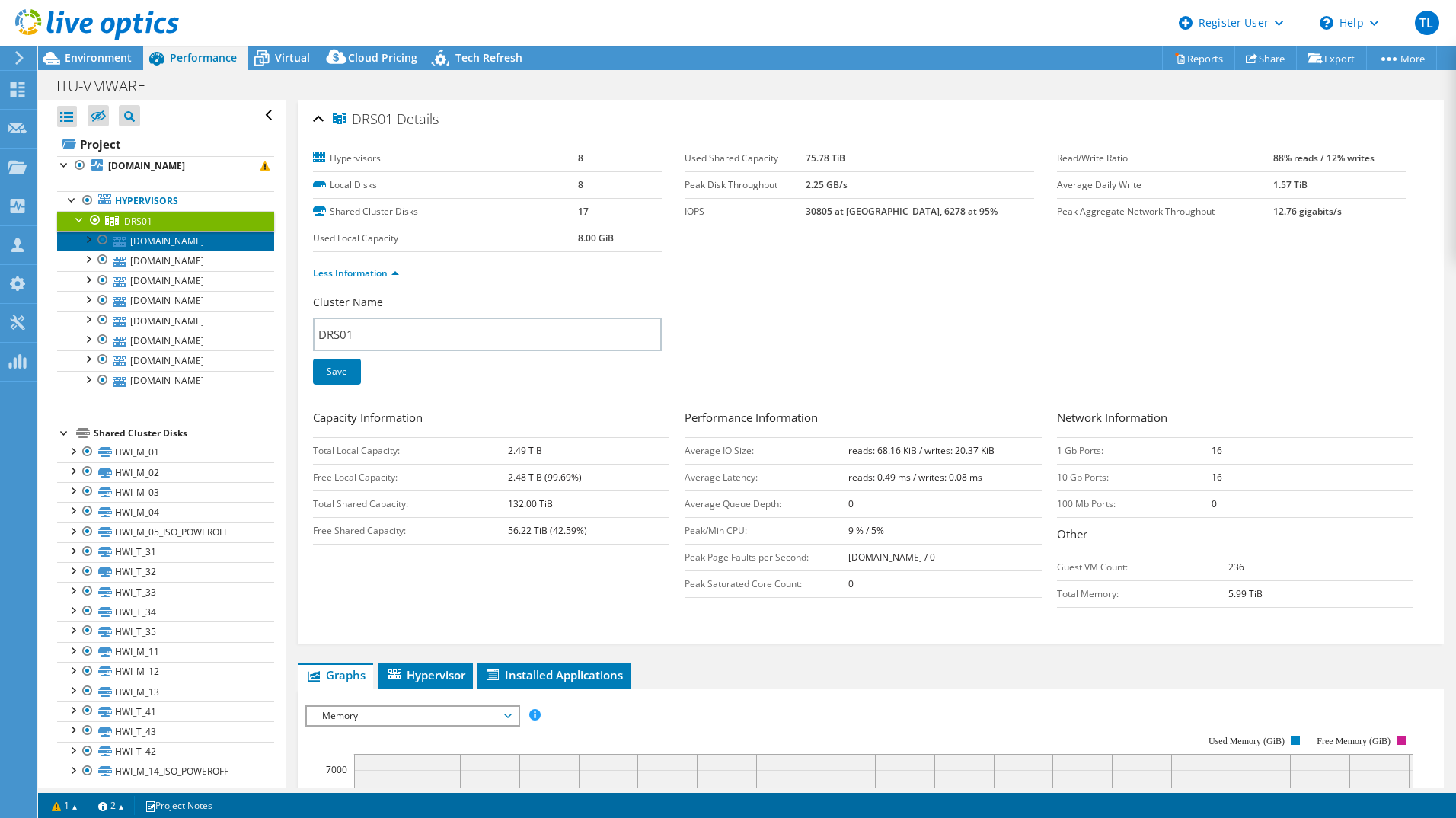
click at [149, 242] on link "[DOMAIN_NAME]" at bounding box center [165, 240] width 217 height 20
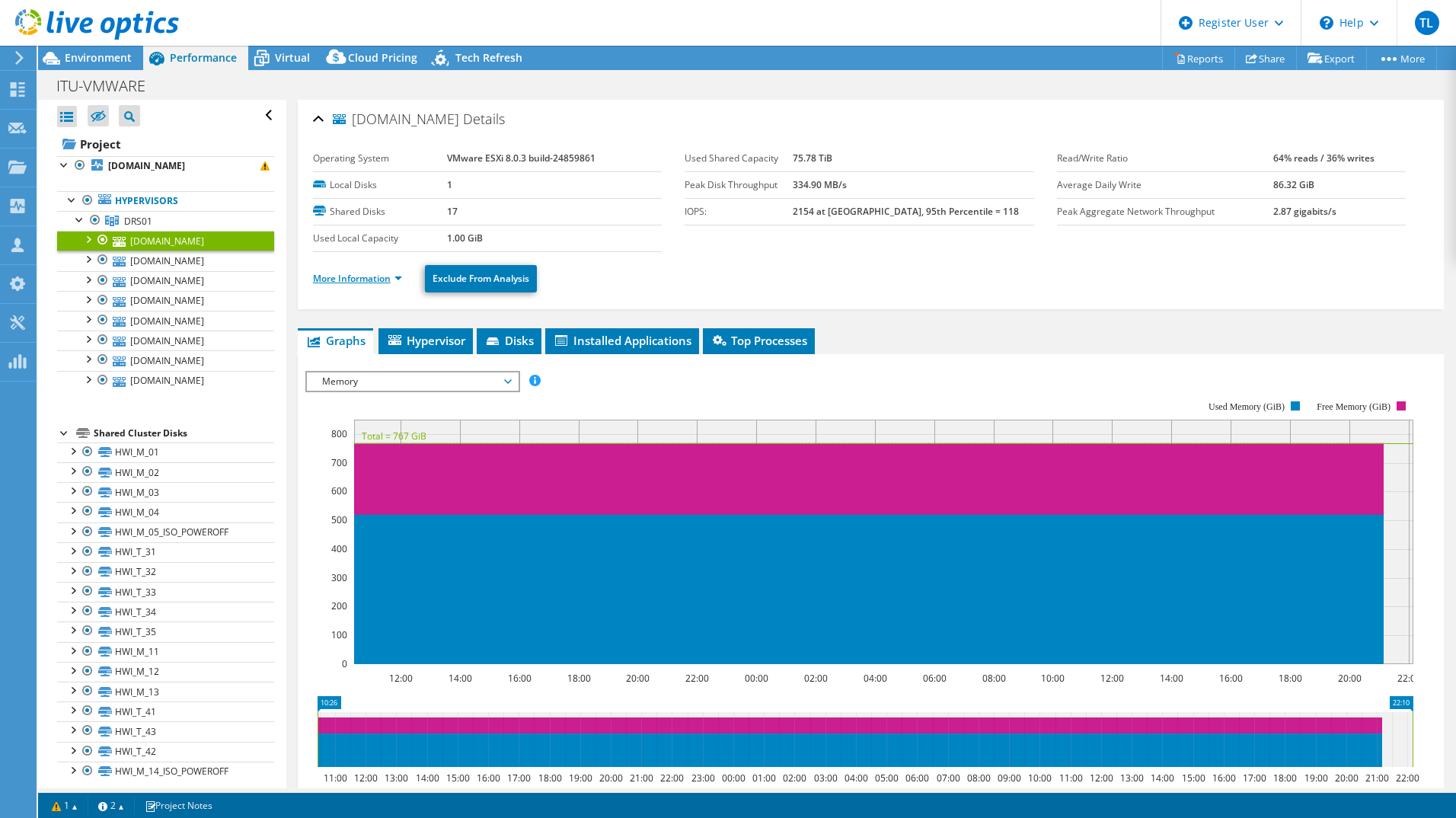
click at [338, 280] on link "More Information" at bounding box center [358, 278] width 89 height 13
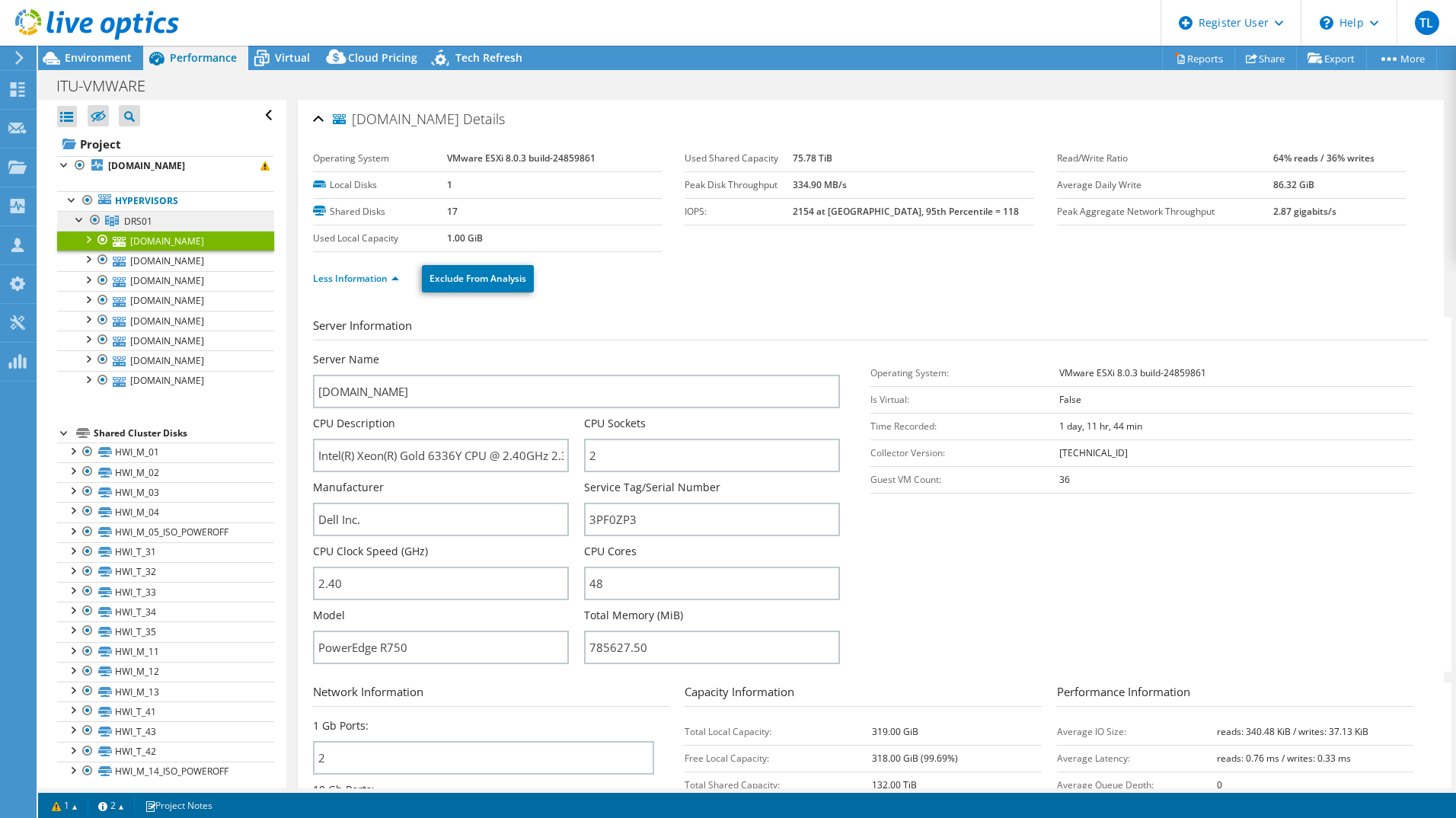
click at [162, 222] on link "DRS01" at bounding box center [165, 220] width 217 height 20
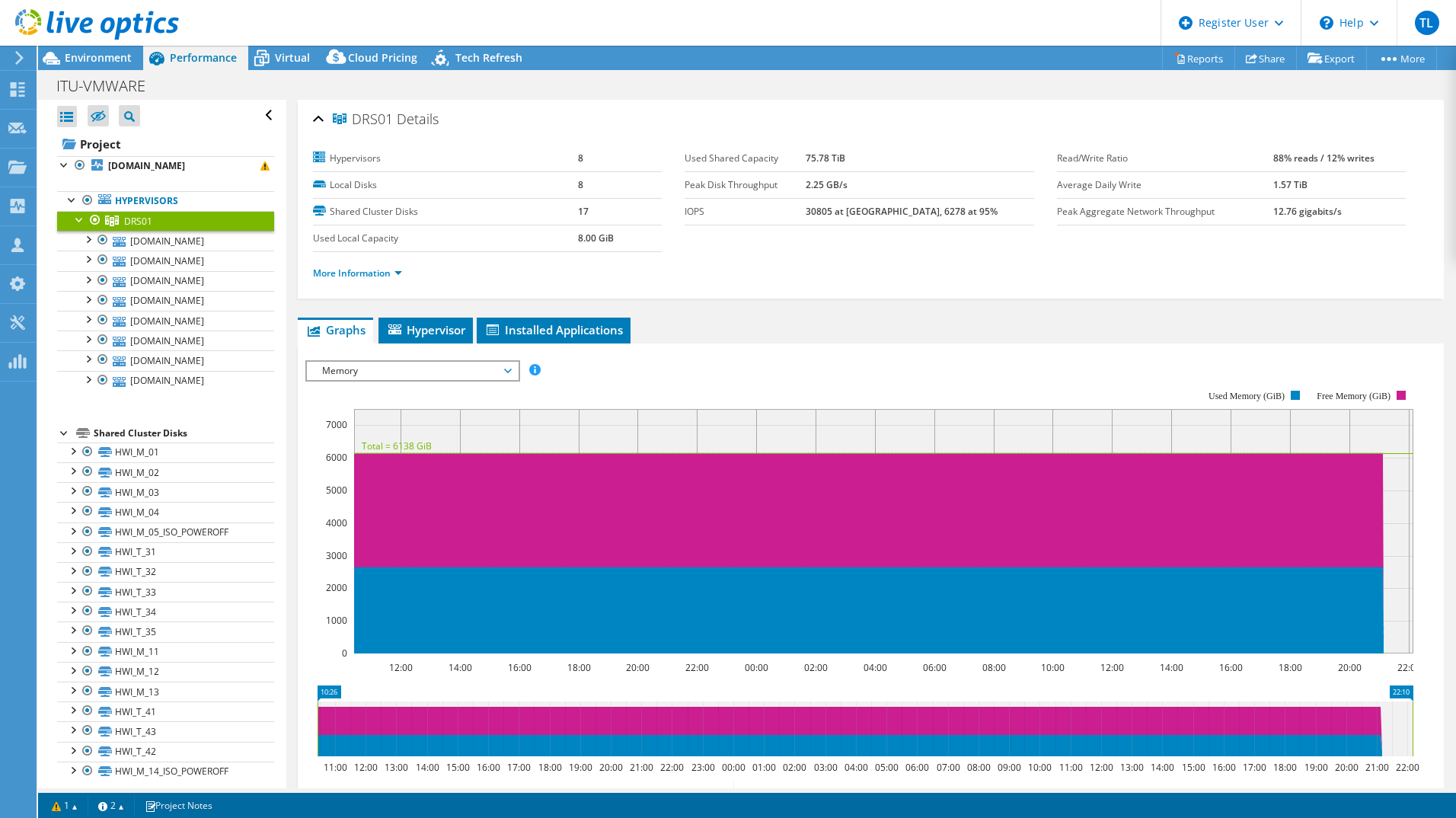
click at [359, 362] on span "Memory" at bounding box center [412, 370] width 196 height 18
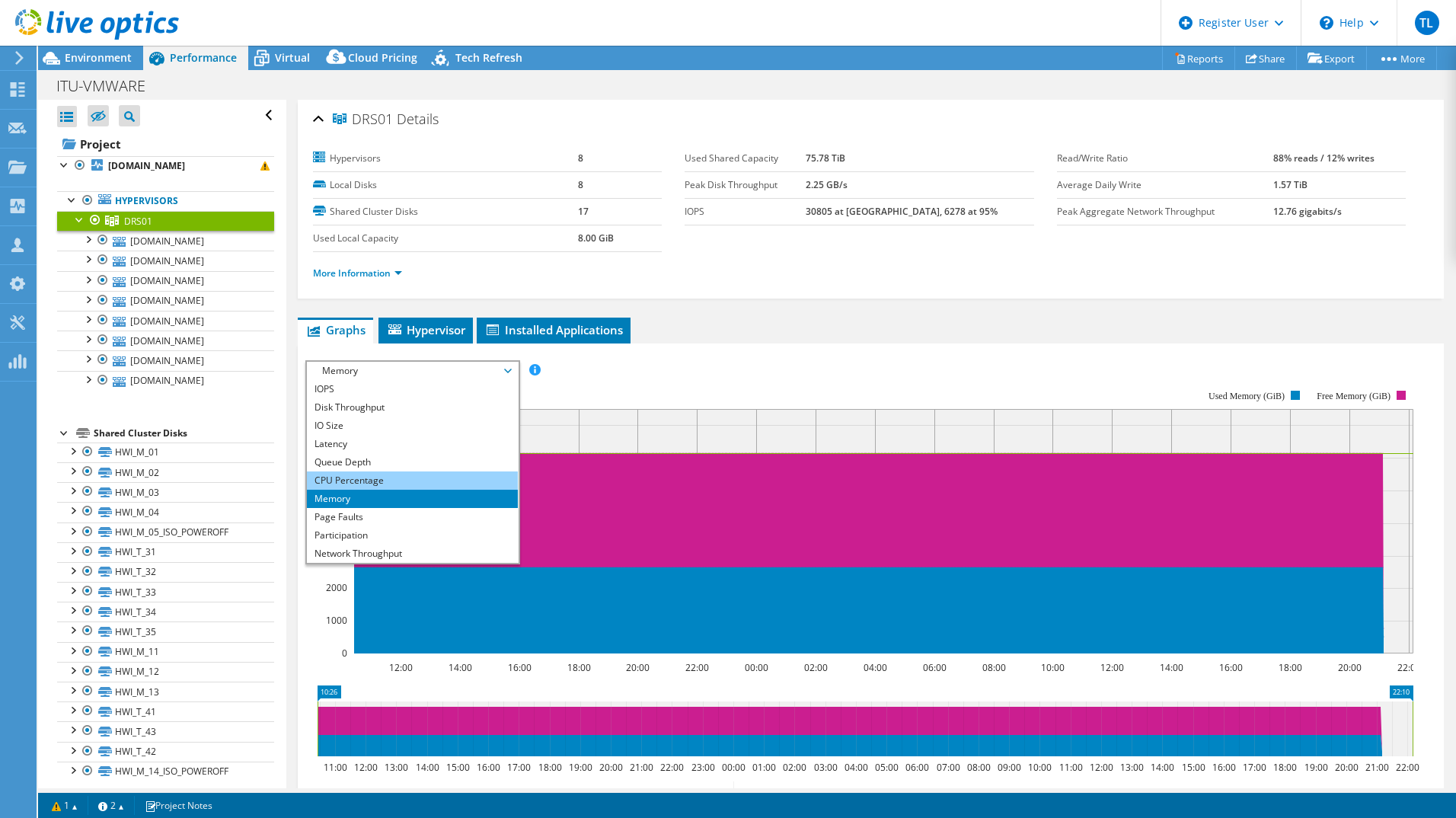
click at [357, 474] on li "CPU Percentage" at bounding box center [412, 480] width 211 height 18
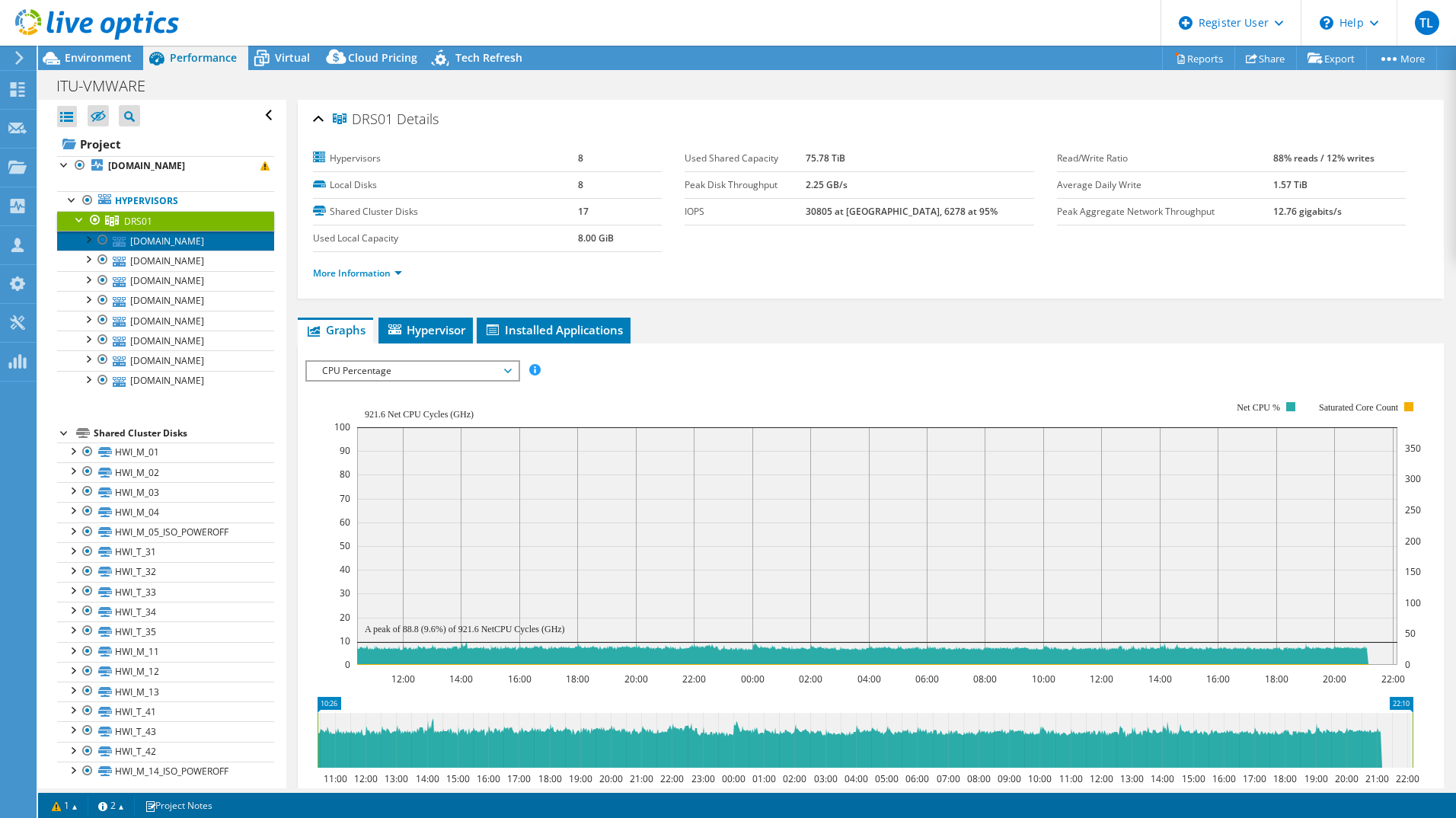
click at [198, 238] on link "[DOMAIN_NAME]" at bounding box center [165, 240] width 217 height 20
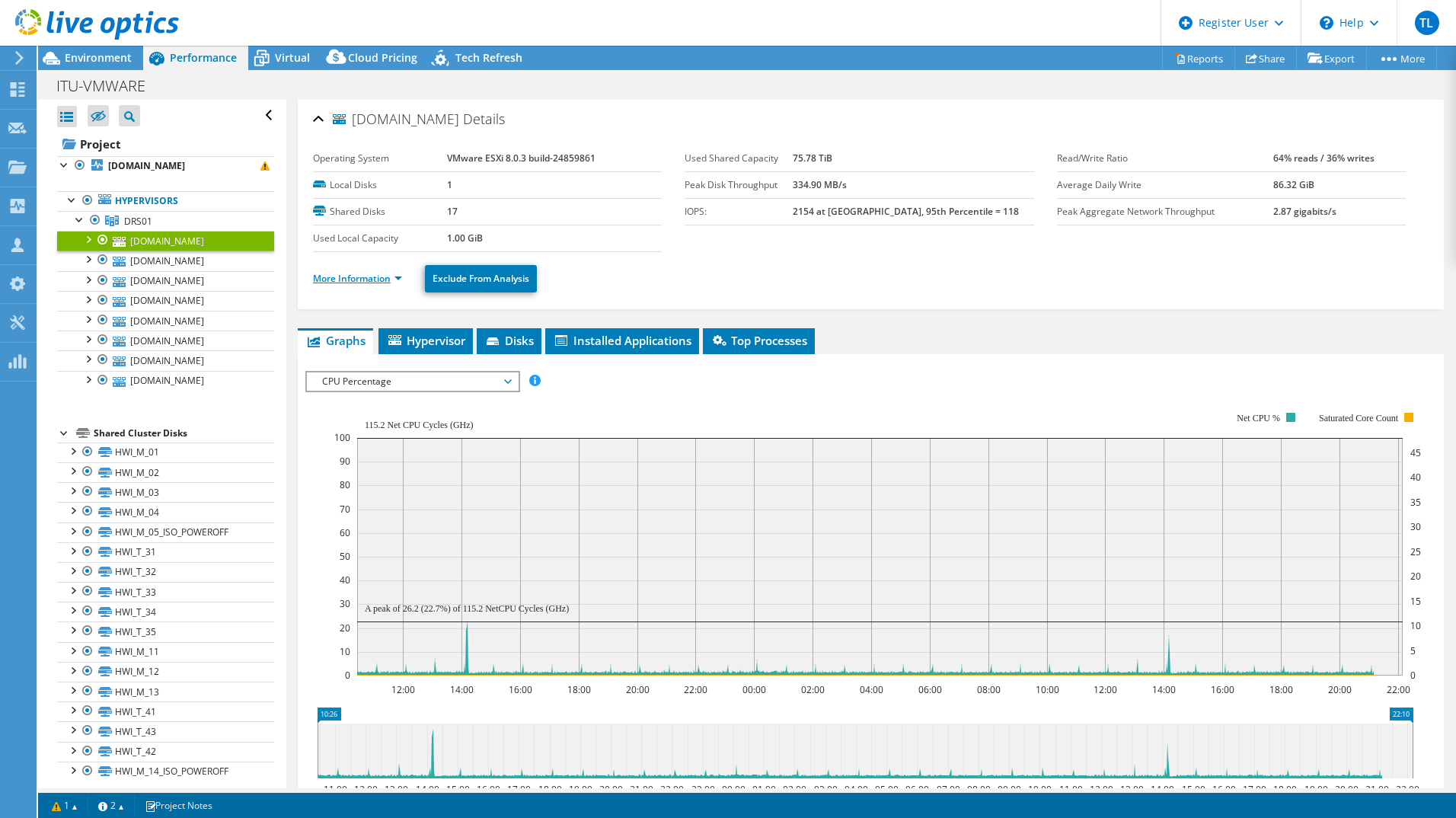
click at [392, 282] on link "More Information" at bounding box center [358, 278] width 89 height 13
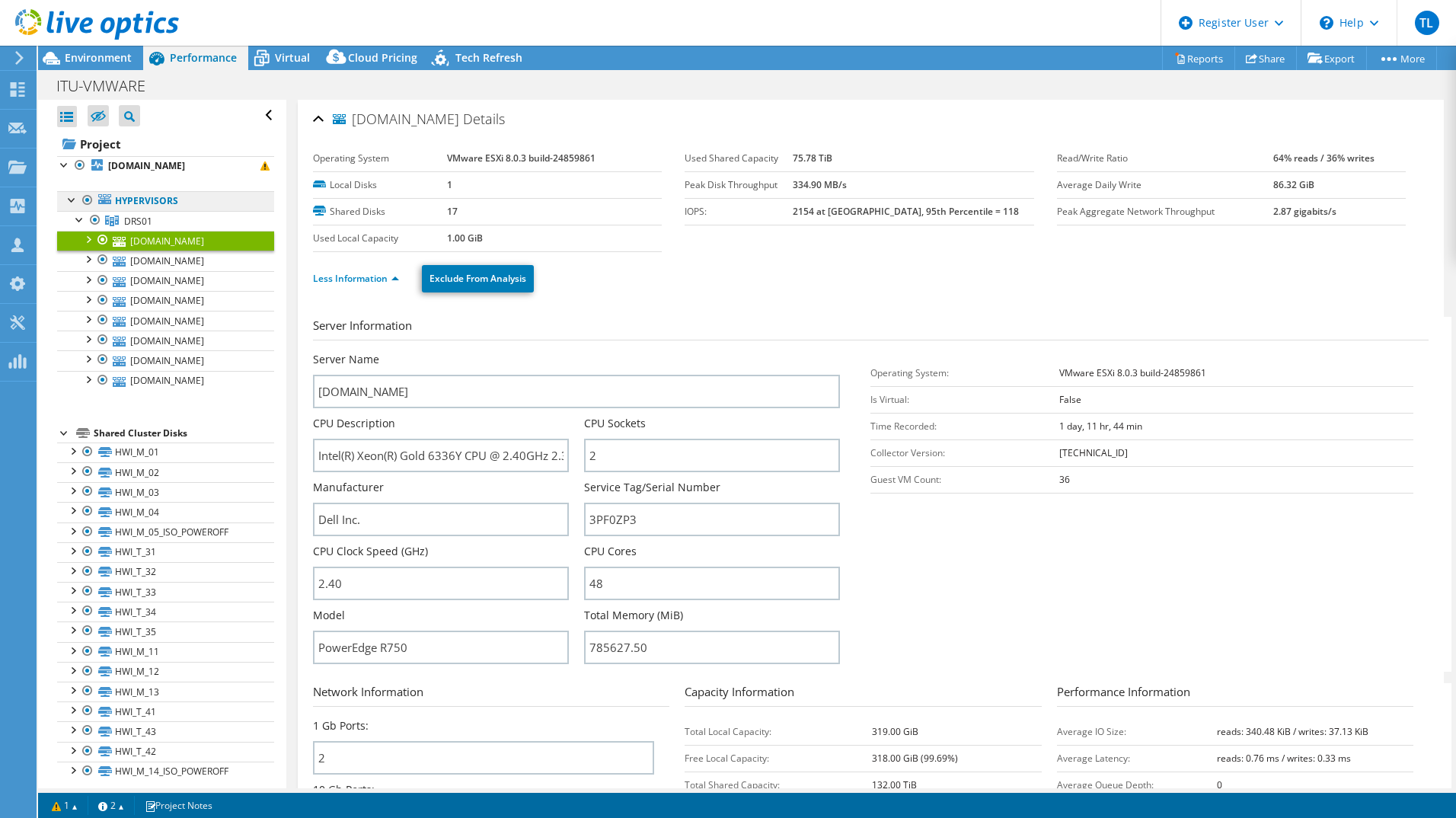
click at [100, 208] on link "Hypervisors" at bounding box center [165, 201] width 217 height 20
click at [116, 218] on icon at bounding box center [112, 220] width 14 height 10
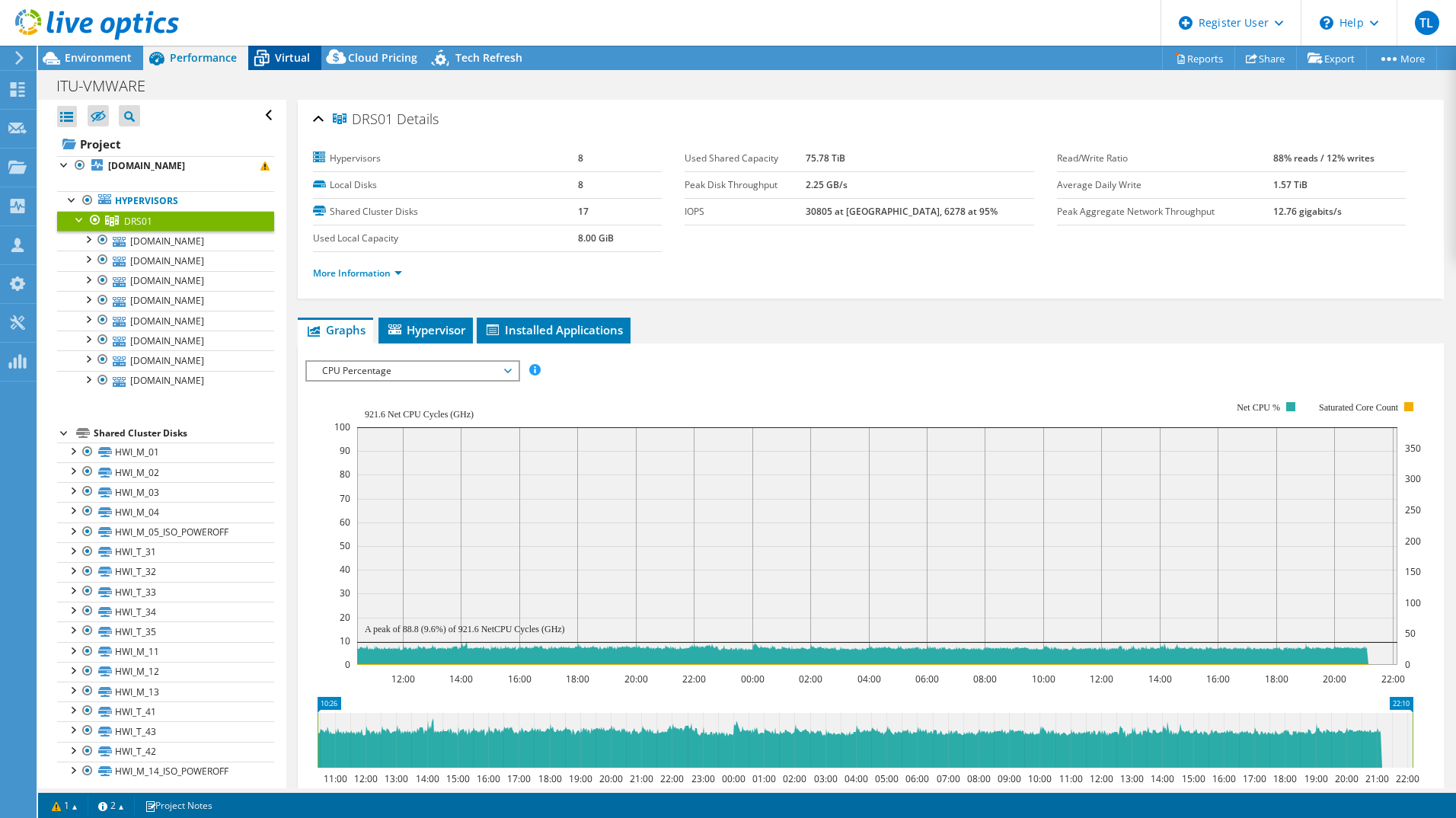
click at [276, 57] on span "Virtual" at bounding box center [292, 57] width 35 height 15
